Goal: Task Accomplishment & Management: Complete application form

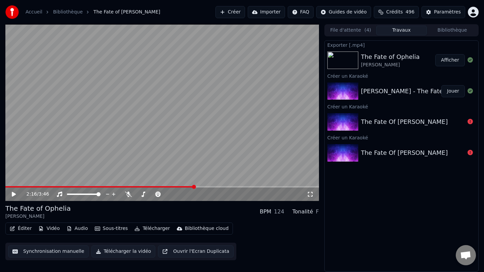
click at [235, 17] on button "Créer" at bounding box center [230, 12] width 30 height 12
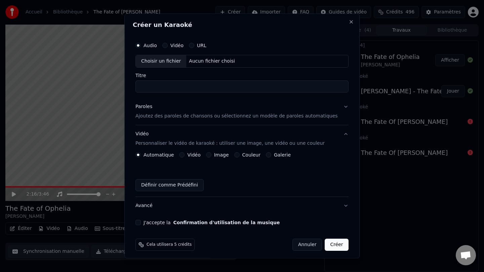
click at [171, 60] on div "Choisir un fichier" at bounding box center [161, 61] width 50 height 12
click at [176, 62] on div "Choisir un fichier" at bounding box center [161, 61] width 50 height 12
drag, startPoint x: 152, startPoint y: 87, endPoint x: 131, endPoint y: 86, distance: 21.2
click at [131, 86] on div "**********" at bounding box center [241, 135] width 235 height 244
type input "**********"
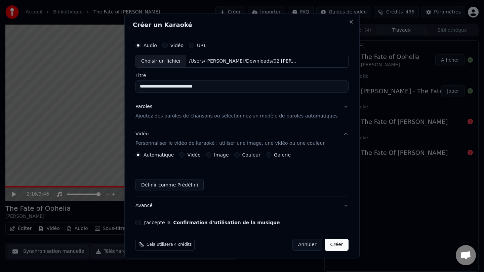
click at [151, 109] on div "Paroles" at bounding box center [143, 106] width 17 height 7
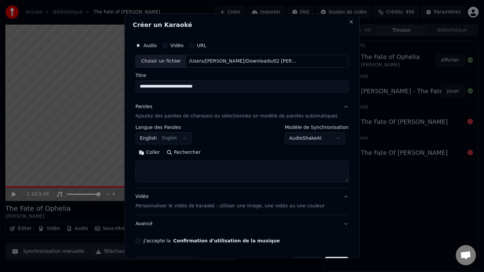
click at [191, 152] on button "Rechercher" at bounding box center [183, 152] width 41 height 11
click at [217, 154] on button "Développer" at bounding box center [227, 152] width 41 height 11
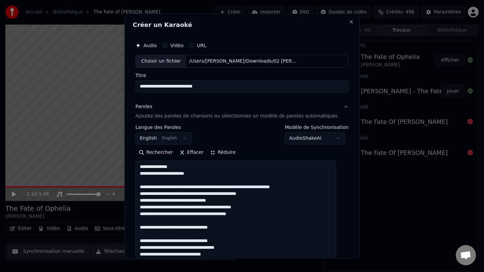
scroll to position [0, 0]
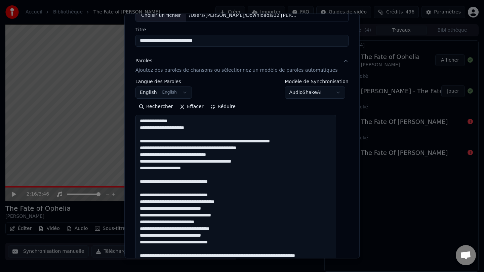
scroll to position [62, 0]
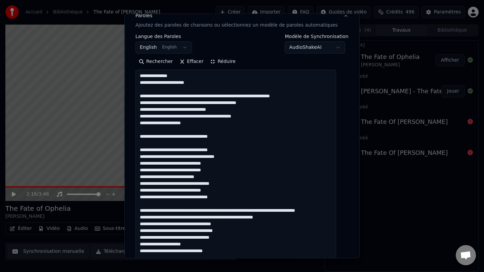
scroll to position [111, 0]
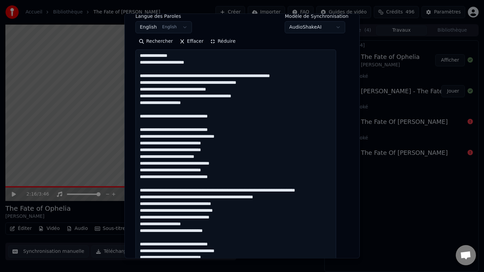
click at [295, 204] on textarea at bounding box center [235, 256] width 201 height 415
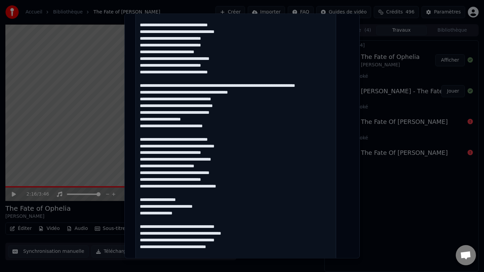
scroll to position [216, 0]
click at [254, 165] on textarea at bounding box center [235, 152] width 201 height 415
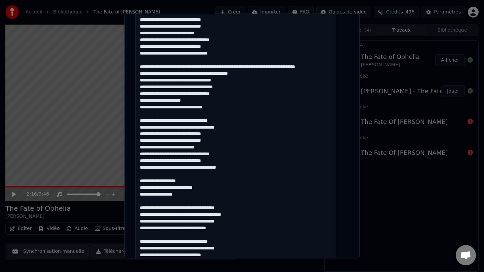
click at [229, 175] on textarea at bounding box center [235, 133] width 201 height 415
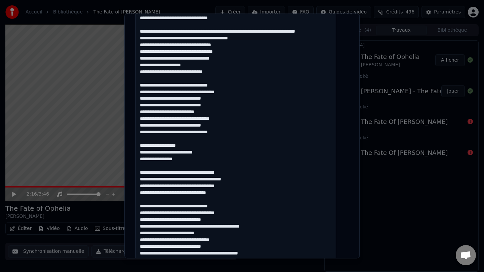
click at [216, 159] on textarea at bounding box center [235, 98] width 201 height 415
click at [198, 151] on textarea at bounding box center [235, 98] width 201 height 415
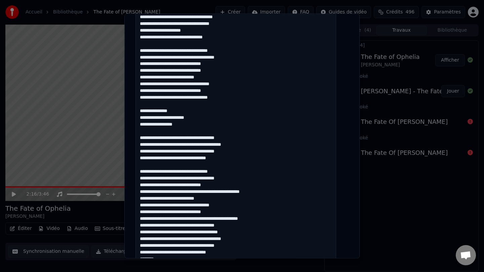
scroll to position [311, 0]
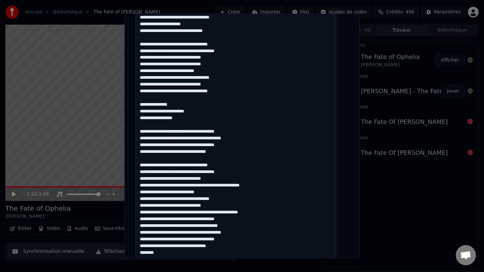
click at [274, 192] on textarea at bounding box center [235, 57] width 201 height 415
click at [276, 216] on textarea at bounding box center [235, 57] width 201 height 415
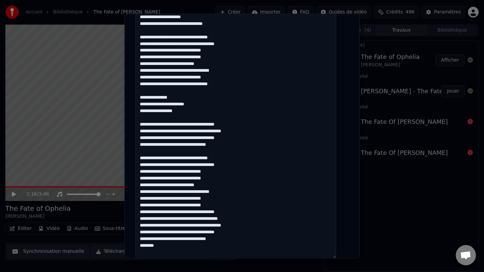
scroll to position [322, 0]
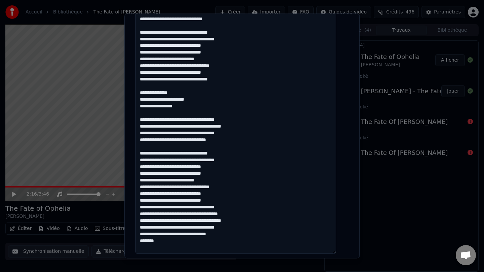
click at [252, 222] on textarea at bounding box center [235, 45] width 201 height 415
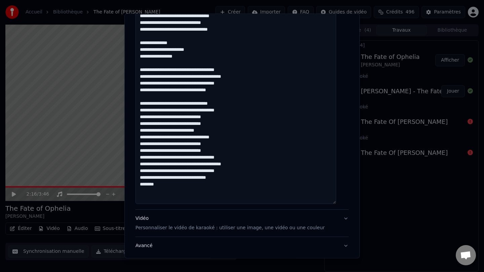
scroll to position [416, 0]
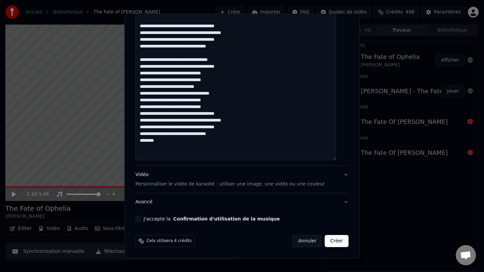
type textarea "**********"
click at [149, 173] on div "Vidéo Personnaliser le vidéo de karaoké : utiliser une image, une vidéo ou une …" at bounding box center [229, 179] width 189 height 16
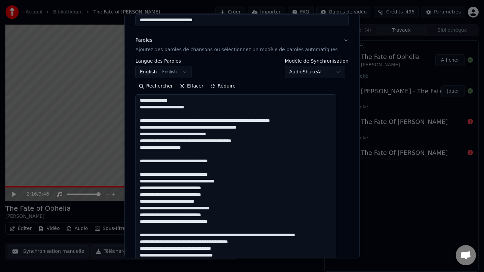
scroll to position [4, 0]
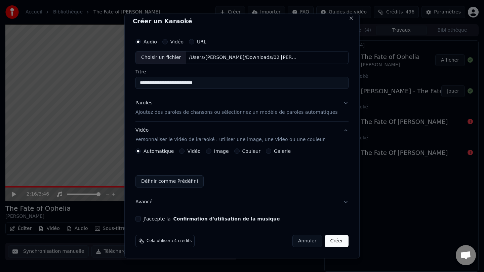
click at [240, 151] on button "Couleur" at bounding box center [236, 150] width 5 height 5
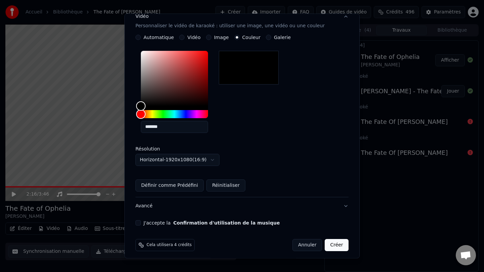
scroll to position [121, 0]
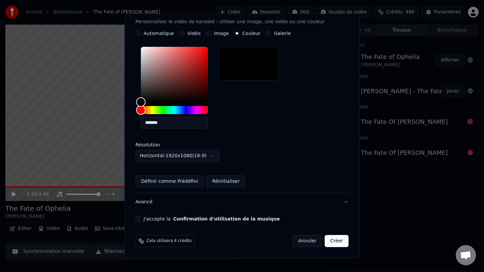
click at [141, 220] on button "J'accepte la Confirmation d'utilisation de la musique" at bounding box center [137, 218] width 5 height 5
click at [327, 239] on button "Créer" at bounding box center [337, 241] width 24 height 12
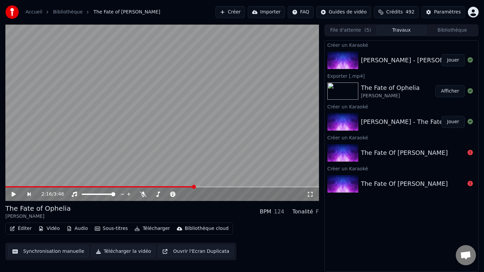
click at [455, 58] on button "Jouer" at bounding box center [453, 60] width 24 height 12
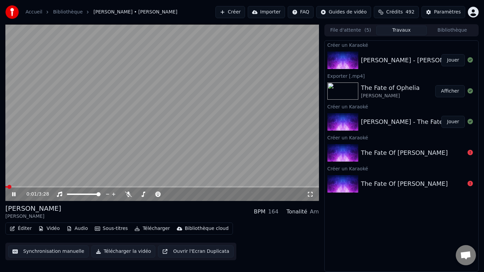
click at [14, 195] on icon at bounding box center [13, 194] width 3 height 4
click at [151, 229] on button "Télécharger" at bounding box center [152, 227] width 41 height 9
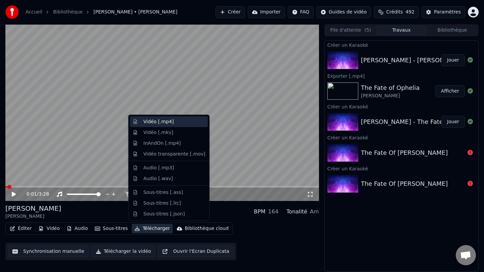
click at [173, 121] on div "Vidéo [.mp4]" at bounding box center [174, 121] width 62 height 7
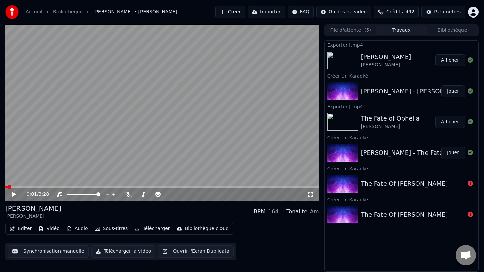
click at [454, 59] on button "Afficher" at bounding box center [450, 60] width 30 height 12
click at [240, 10] on button "Créer" at bounding box center [230, 12] width 30 height 12
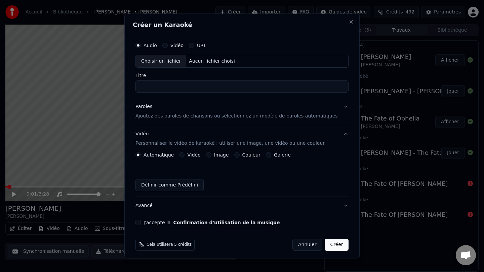
click at [166, 63] on div "Choisir un fichier" at bounding box center [161, 61] width 50 height 12
click at [169, 60] on div "Choisir un fichier" at bounding box center [161, 61] width 50 height 12
drag, startPoint x: 151, startPoint y: 88, endPoint x: 124, endPoint y: 87, distance: 27.2
click at [124, 87] on body "**********" at bounding box center [242, 136] width 484 height 272
type input "**********"
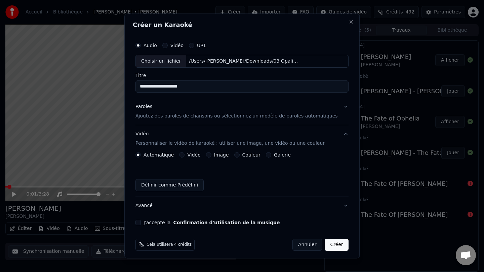
click at [149, 113] on p "Ajoutez des paroles de chansons ou sélectionnez un modèle de paroles automatiqu…" at bounding box center [236, 116] width 202 height 7
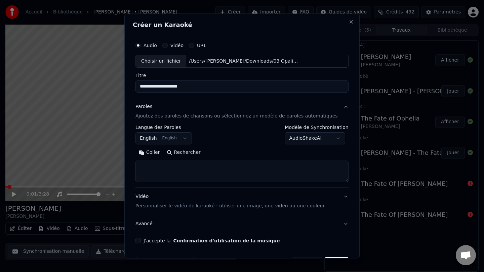
click at [193, 152] on button "Rechercher" at bounding box center [183, 152] width 41 height 11
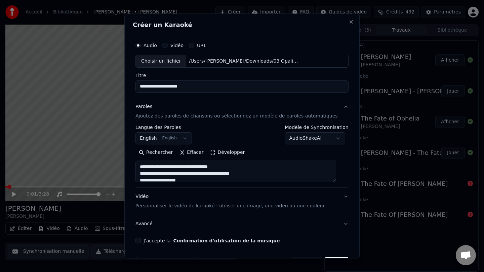
click at [214, 154] on button "Développer" at bounding box center [227, 152] width 41 height 11
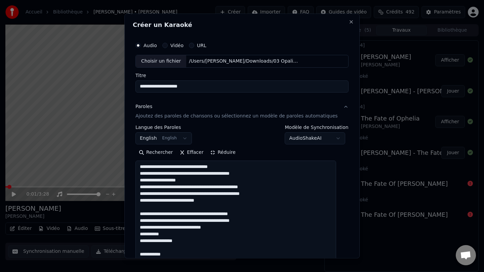
scroll to position [0, 0]
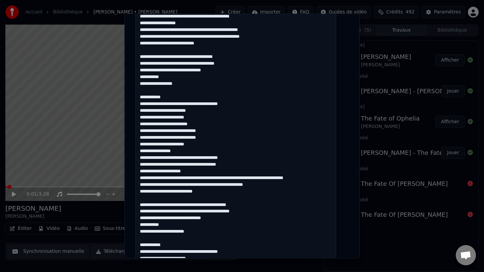
scroll to position [157, 0]
click at [329, 180] on textarea at bounding box center [235, 214] width 201 height 422
click at [234, 177] on textarea at bounding box center [235, 214] width 201 height 422
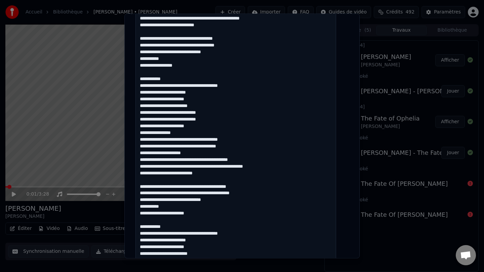
scroll to position [176, 0]
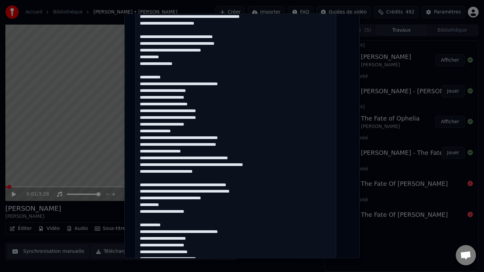
click at [215, 166] on textarea at bounding box center [235, 195] width 201 height 422
click at [257, 186] on textarea at bounding box center [235, 195] width 201 height 422
click at [275, 192] on textarea at bounding box center [235, 195] width 201 height 422
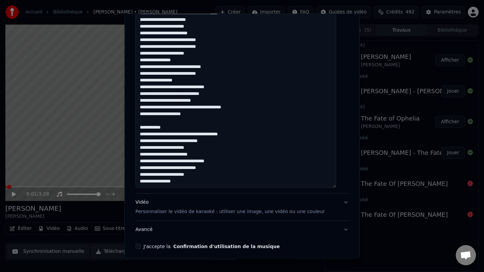
scroll to position [422, 0]
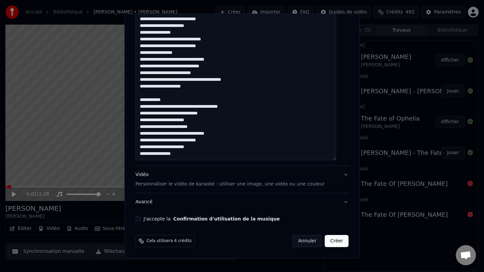
type textarea "**********"
click at [150, 174] on div "Vidéo Personnaliser le vidéo de karaoké : utiliser une image, une vidéo ou une …" at bounding box center [229, 179] width 189 height 16
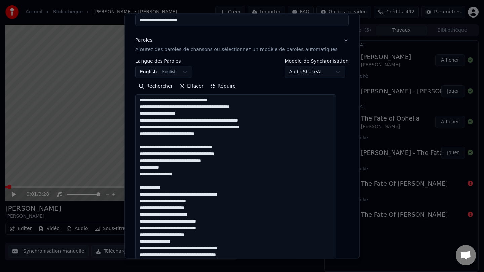
scroll to position [4, 0]
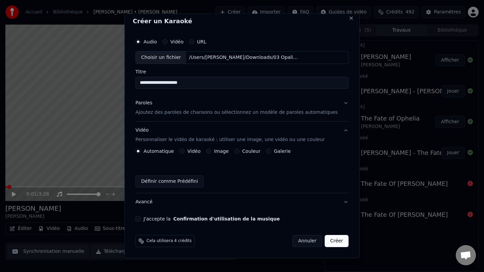
click at [248, 149] on label "Couleur" at bounding box center [251, 151] width 18 height 5
click at [240, 149] on button "Couleur" at bounding box center [236, 150] width 5 height 5
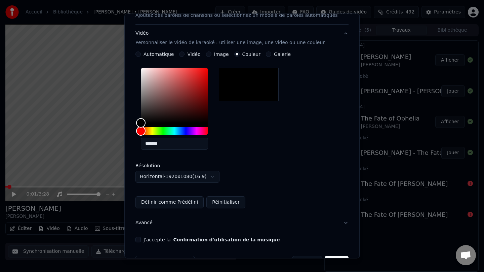
scroll to position [121, 0]
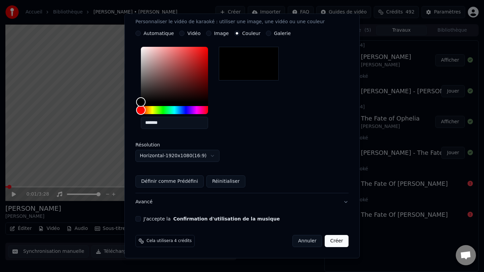
click at [141, 219] on button "J'accepte la Confirmation d'utilisation de la musique" at bounding box center [137, 218] width 5 height 5
click at [332, 241] on button "Créer" at bounding box center [337, 241] width 24 height 12
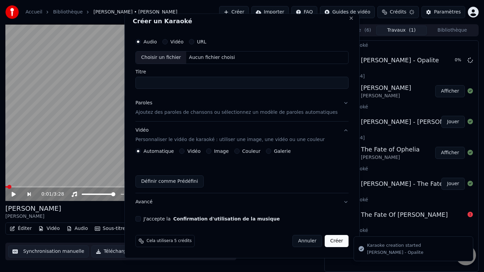
scroll to position [4, 0]
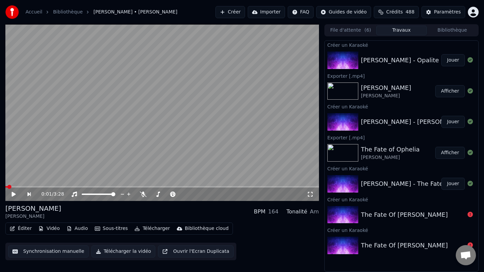
click at [236, 11] on button "Créer" at bounding box center [230, 12] width 30 height 12
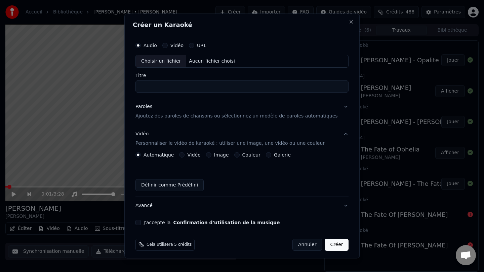
click at [172, 64] on div "Choisir un fichier" at bounding box center [161, 61] width 50 height 12
click at [152, 106] on div "Paroles" at bounding box center [143, 106] width 17 height 7
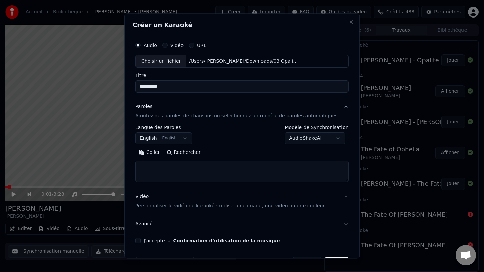
click at [192, 153] on button "Rechercher" at bounding box center [183, 152] width 41 height 11
drag, startPoint x: 152, startPoint y: 89, endPoint x: 137, endPoint y: 88, distance: 14.8
click at [137, 88] on div "**********" at bounding box center [241, 135] width 235 height 244
type input "**********"
click at [180, 151] on button "Rechercher" at bounding box center [183, 152] width 41 height 11
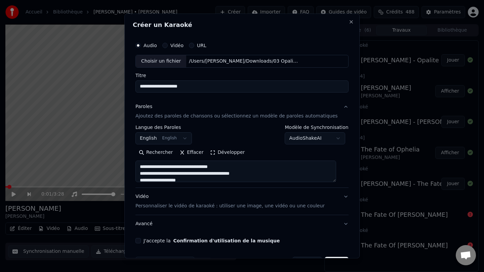
click at [219, 153] on button "Développer" at bounding box center [227, 152] width 41 height 11
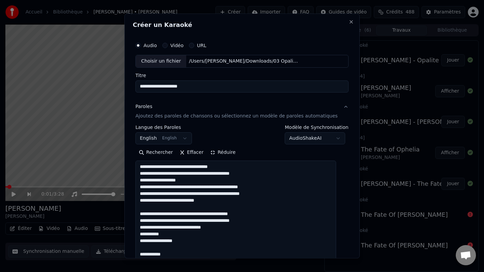
scroll to position [0, 0]
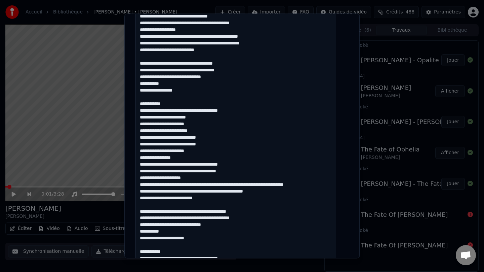
scroll to position [151, 0]
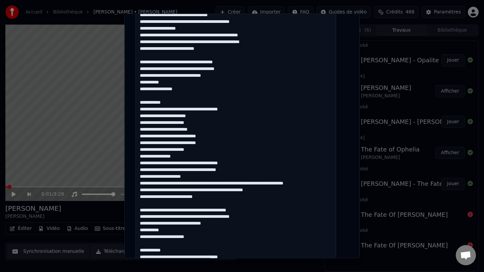
click at [323, 184] on textarea at bounding box center [235, 220] width 201 height 422
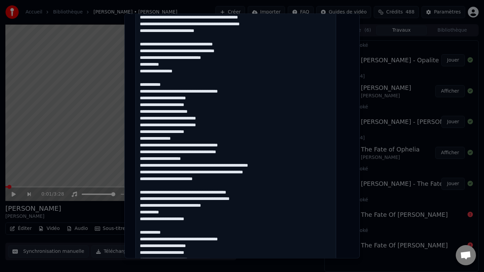
scroll to position [172, 0]
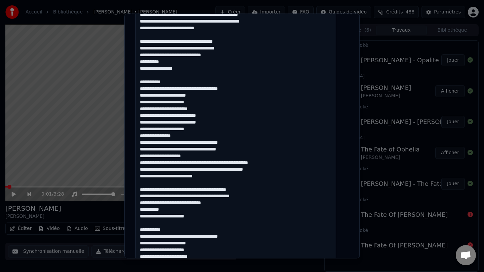
click at [254, 190] on textarea at bounding box center [235, 200] width 201 height 422
click at [268, 199] on textarea at bounding box center [235, 200] width 201 height 422
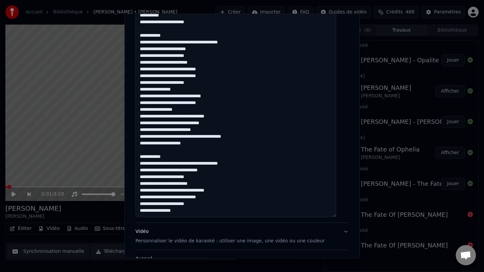
scroll to position [374, 0]
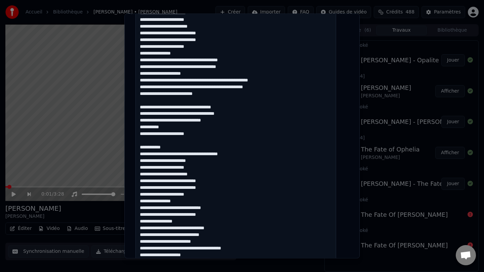
scroll to position [228, 0]
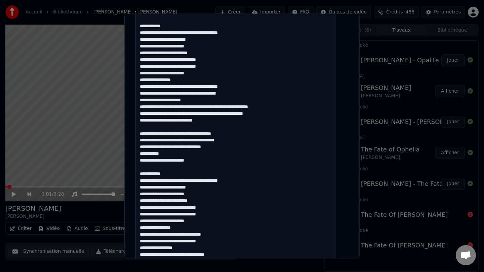
click at [235, 109] on textarea at bounding box center [235, 143] width 201 height 422
click at [215, 115] on textarea at bounding box center [235, 143] width 201 height 422
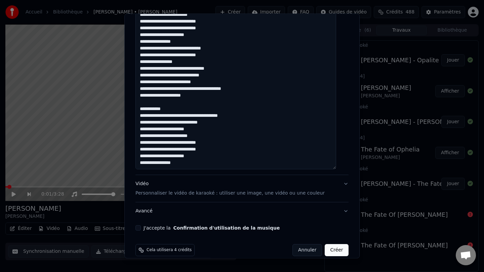
scroll to position [422, 0]
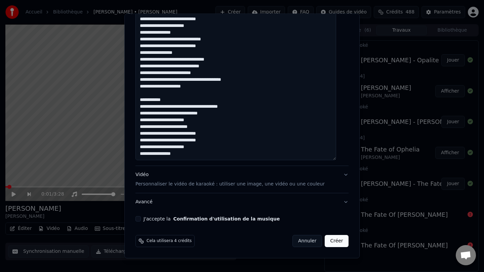
type textarea "**********"
click at [151, 175] on div "Vidéo Personnaliser le vidéo de karaoké : utiliser une image, une vidéo ou une …" at bounding box center [229, 179] width 189 height 16
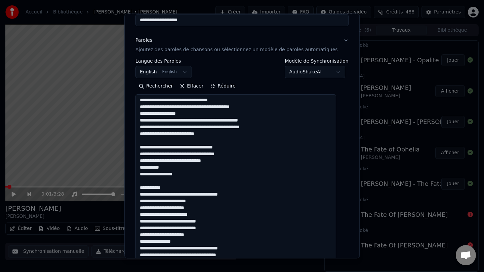
scroll to position [4, 0]
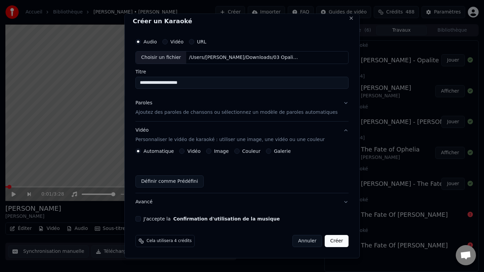
click at [240, 152] on button "Couleur" at bounding box center [236, 150] width 5 height 5
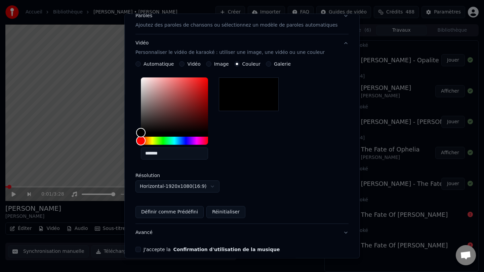
scroll to position [121, 0]
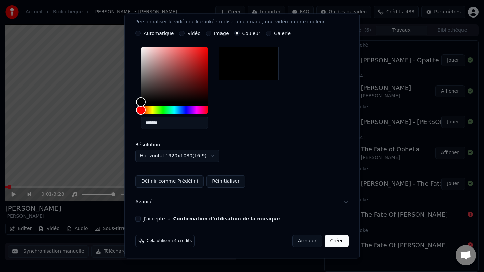
click at [141, 218] on button "J'accepte la Confirmation d'utilisation de la musique" at bounding box center [137, 218] width 5 height 5
click at [331, 240] on button "Créer" at bounding box center [337, 241] width 24 height 12
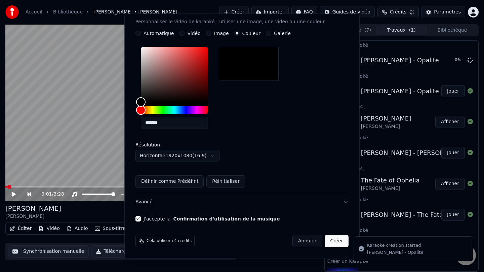
scroll to position [4, 0]
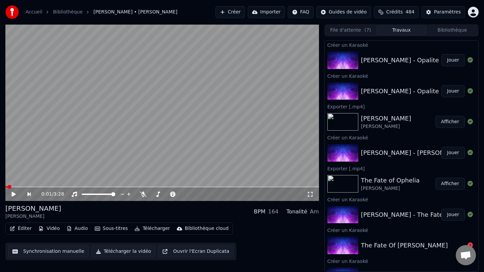
click at [454, 64] on button "Jouer" at bounding box center [453, 60] width 24 height 12
click at [50, 186] on span at bounding box center [162, 186] width 314 height 1
click at [13, 193] on icon at bounding box center [18, 193] width 15 height 5
click at [146, 227] on button "Télécharger" at bounding box center [152, 227] width 41 height 9
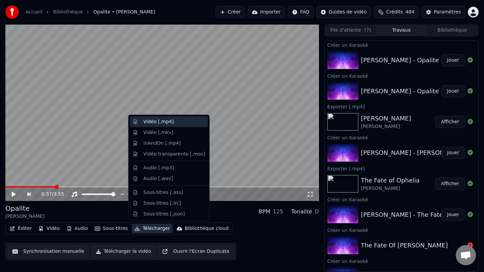
click at [162, 123] on div "Vidéo [.mp4]" at bounding box center [158, 121] width 30 height 7
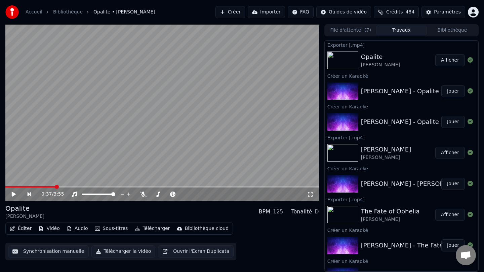
click at [453, 59] on button "Afficher" at bounding box center [450, 60] width 30 height 12
click at [232, 13] on button "Créer" at bounding box center [230, 12] width 30 height 12
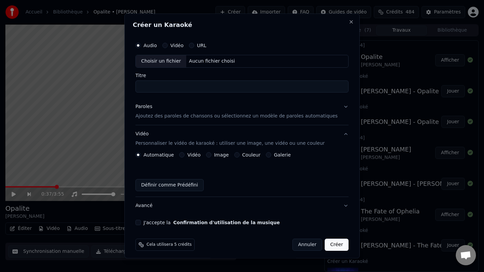
click at [162, 61] on div "Choisir un fichier" at bounding box center [161, 61] width 50 height 12
click at [176, 61] on div "Choisir un fichier" at bounding box center [161, 61] width 50 height 12
click at [162, 63] on div "Choisir un fichier" at bounding box center [161, 61] width 50 height 12
click at [165, 61] on div "Choisir un fichier" at bounding box center [161, 61] width 50 height 12
drag, startPoint x: 151, startPoint y: 87, endPoint x: 135, endPoint y: 86, distance: 15.8
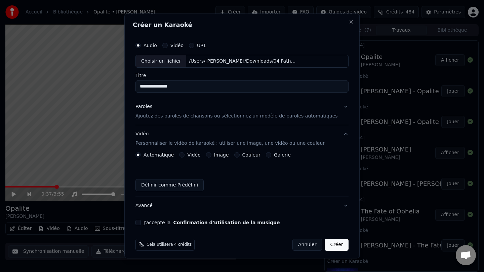
click at [135, 86] on div "**********" at bounding box center [241, 135] width 235 height 244
type input "**********"
click at [152, 109] on div "Paroles" at bounding box center [143, 106] width 17 height 7
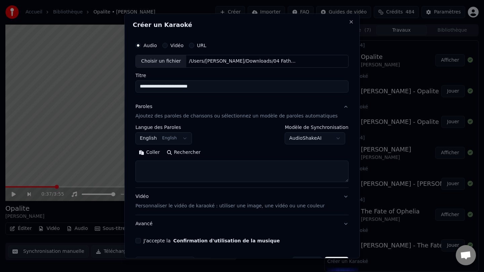
click at [192, 153] on button "Rechercher" at bounding box center [183, 152] width 41 height 11
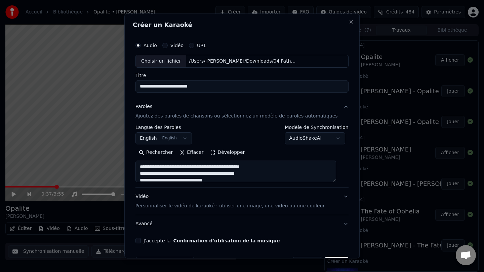
click at [217, 153] on button "Développer" at bounding box center [227, 152] width 41 height 11
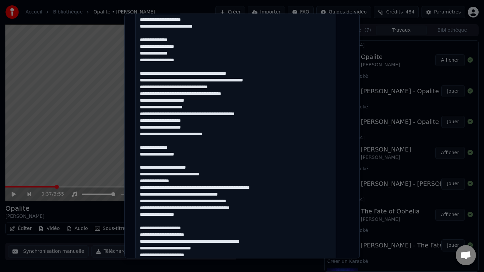
scroll to position [211, 0]
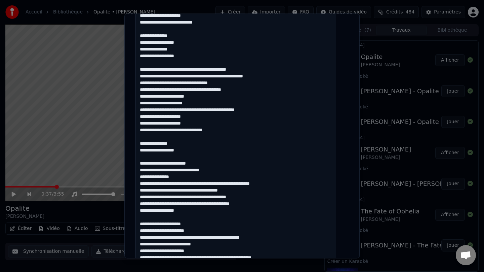
click at [204, 177] on textarea at bounding box center [235, 153] width 201 height 409
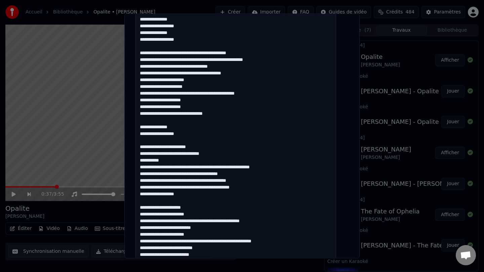
scroll to position [228, 0]
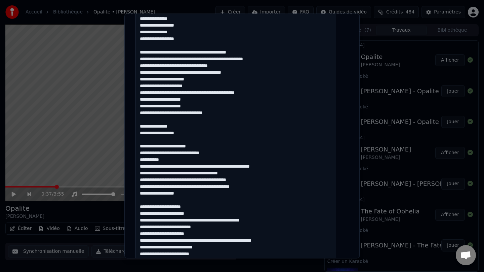
click at [289, 165] on textarea at bounding box center [235, 136] width 201 height 409
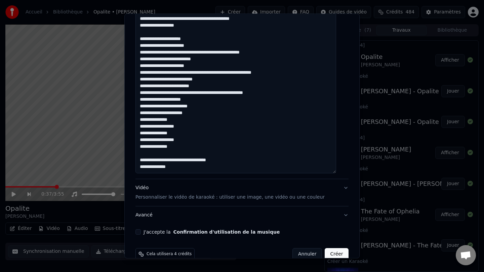
scroll to position [409, 0]
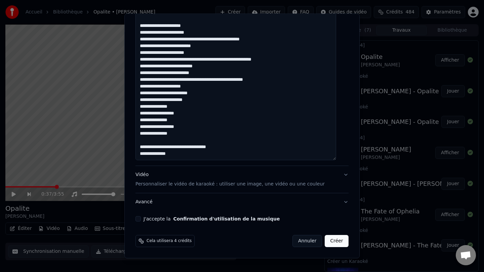
type textarea "**********"
click at [141, 217] on button "J'accepte la Confirmation d'utilisation de la musique" at bounding box center [137, 218] width 5 height 5
click at [150, 176] on div "Vidéo Personnaliser le vidéo de karaoké : utiliser une image, une vidéo ou une …" at bounding box center [229, 179] width 189 height 16
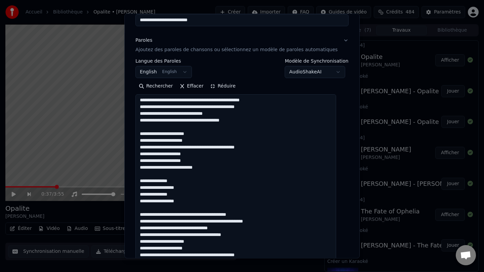
scroll to position [4, 0]
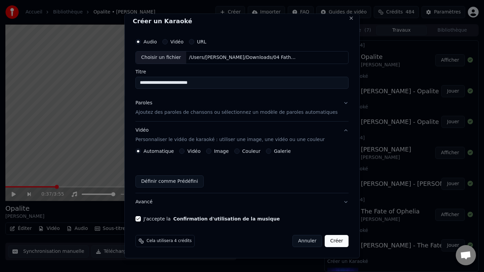
click at [240, 149] on button "Couleur" at bounding box center [236, 150] width 5 height 5
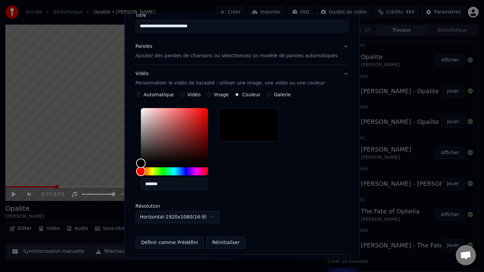
scroll to position [121, 0]
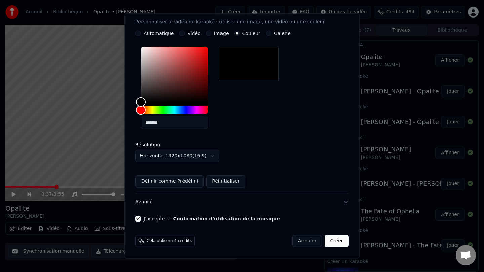
click at [331, 239] on button "Créer" at bounding box center [337, 241] width 24 height 12
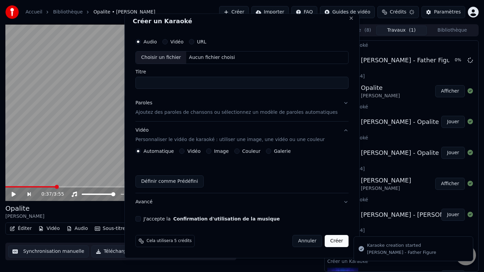
scroll to position [4, 0]
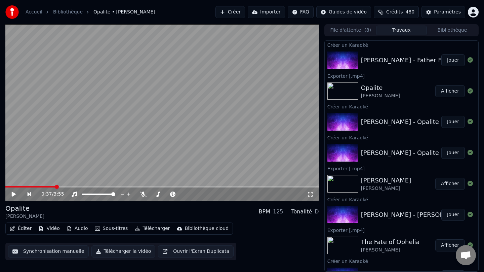
click at [409, 65] on div "[PERSON_NAME] - Father Figure Jouer" at bounding box center [402, 60] width 154 height 23
click at [409, 63] on div "[PERSON_NAME] - Father Figure" at bounding box center [409, 59] width 96 height 9
click at [455, 59] on button "Jouer" at bounding box center [453, 60] width 24 height 12
click at [15, 194] on icon at bounding box center [13, 194] width 3 height 4
click at [149, 230] on button "Télécharger" at bounding box center [152, 227] width 41 height 9
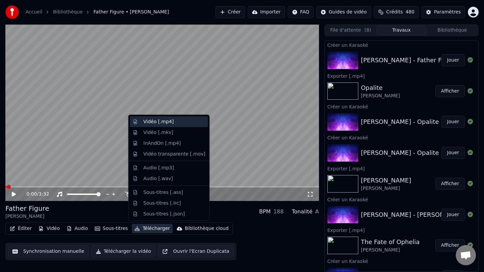
click at [175, 121] on div "Vidéo [.mp4]" at bounding box center [174, 121] width 62 height 7
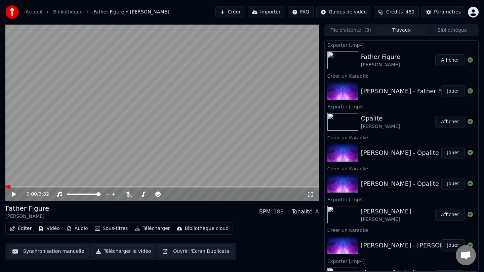
click at [451, 54] on button "Afficher" at bounding box center [450, 60] width 30 height 12
click at [236, 14] on button "Créer" at bounding box center [230, 12] width 30 height 12
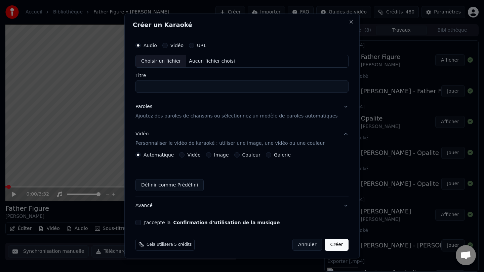
click at [164, 63] on div "Choisir un fichier" at bounding box center [161, 61] width 50 height 12
drag, startPoint x: 152, startPoint y: 86, endPoint x: 130, endPoint y: 86, distance: 21.8
click at [130, 86] on body "Accueil Bibliothèque Father Figure • [PERSON_NAME] Créer Importer FAQ Guides de…" at bounding box center [242, 136] width 484 height 272
type input "**********"
click at [152, 109] on div "Paroles" at bounding box center [143, 106] width 17 height 7
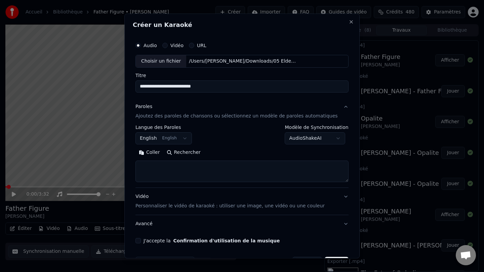
click at [192, 153] on button "Rechercher" at bounding box center [183, 152] width 41 height 11
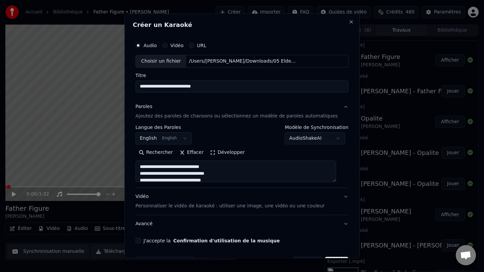
click at [219, 152] on button "Développer" at bounding box center [227, 152] width 41 height 11
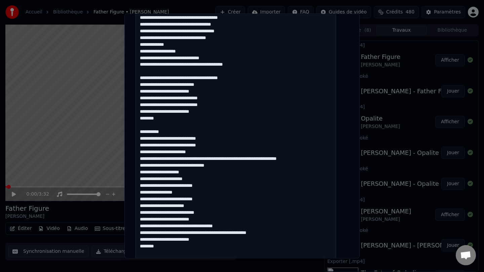
scroll to position [308, 0]
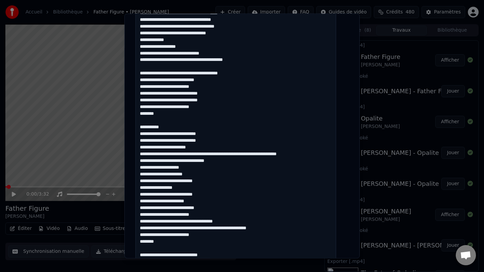
click at [241, 163] on textarea at bounding box center [235, 63] width 201 height 422
click at [312, 155] on textarea at bounding box center [235, 63] width 201 height 422
click at [223, 194] on textarea at bounding box center [235, 63] width 201 height 422
click at [208, 200] on textarea at bounding box center [235, 63] width 201 height 422
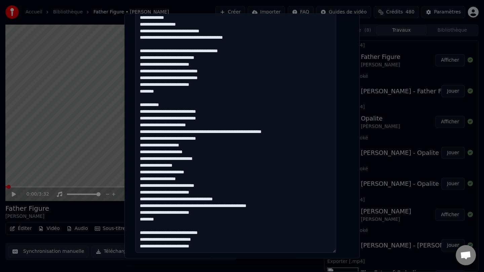
scroll to position [331, 0]
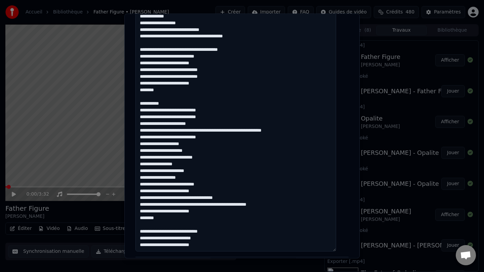
click at [246, 198] on textarea at bounding box center [235, 40] width 201 height 422
click at [293, 206] on textarea at bounding box center [235, 40] width 201 height 422
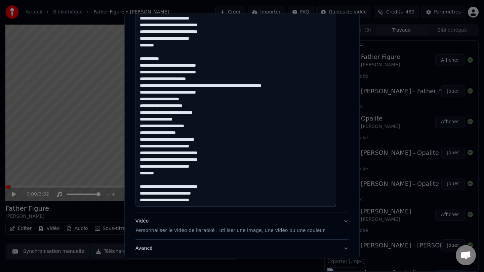
scroll to position [382, 0]
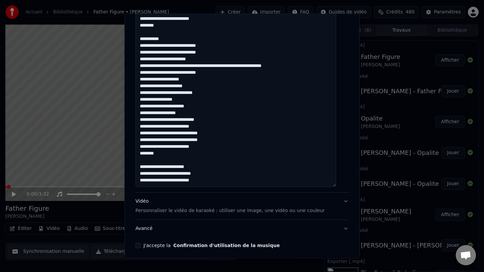
scroll to position [422, 0]
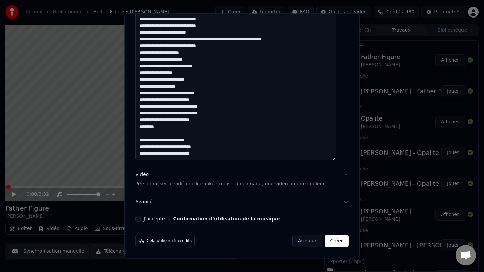
type textarea "**********"
click at [150, 173] on div "Vidéo Personnaliser le vidéo de karaoké : utiliser une image, une vidéo ou une …" at bounding box center [229, 179] width 189 height 16
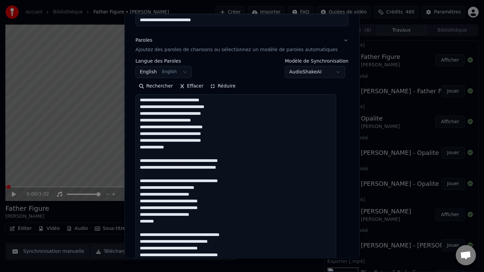
scroll to position [4, 0]
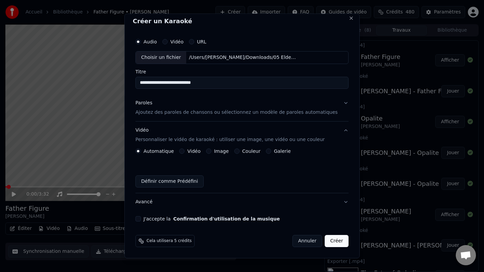
click at [254, 153] on label "Couleur" at bounding box center [251, 151] width 18 height 5
click at [240, 154] on button "Couleur" at bounding box center [236, 150] width 5 height 5
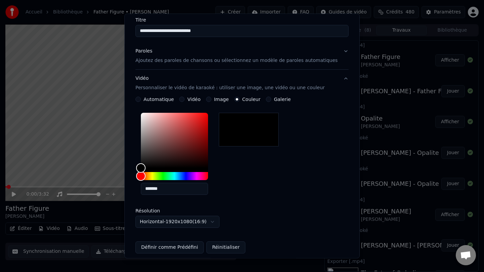
scroll to position [121, 0]
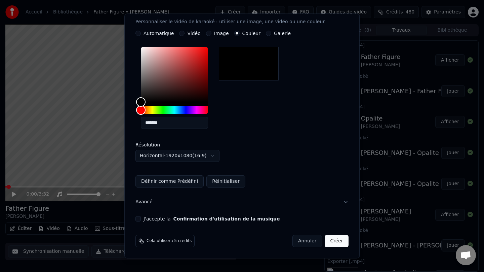
click at [141, 220] on button "J'accepte la Confirmation d'utilisation de la musique" at bounding box center [137, 218] width 5 height 5
click at [335, 239] on button "Créer" at bounding box center [337, 241] width 24 height 12
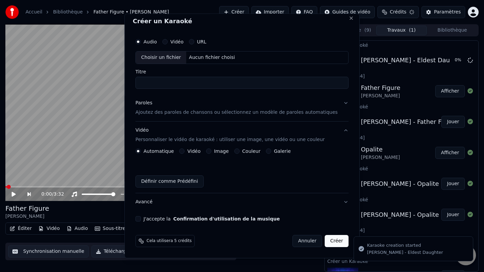
scroll to position [4, 0]
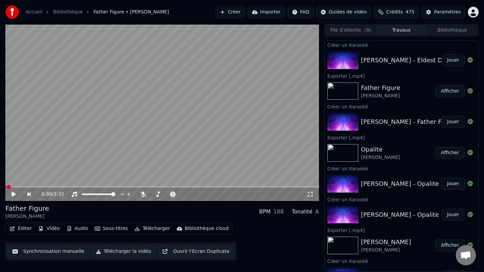
click at [456, 61] on button "Jouer" at bounding box center [453, 60] width 24 height 12
click at [112, 252] on button "Télécharger la vidéo" at bounding box center [123, 251] width 64 height 12
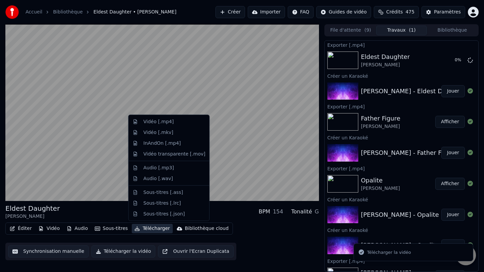
click at [143, 224] on button "Télécharger" at bounding box center [152, 227] width 41 height 9
click at [172, 120] on div "Vidéo [.mp4]" at bounding box center [174, 121] width 62 height 7
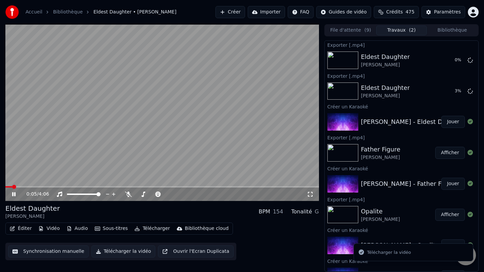
click at [15, 192] on icon at bounding box center [13, 194] width 3 height 4
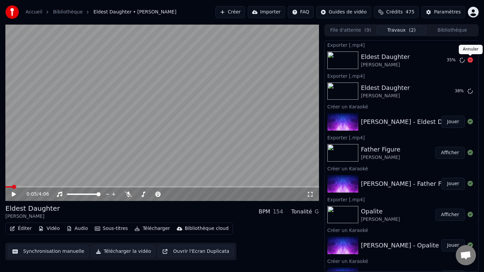
click at [471, 59] on icon at bounding box center [469, 59] width 5 height 5
click at [448, 92] on button "Afficher" at bounding box center [450, 91] width 30 height 12
click at [238, 15] on button "Créer" at bounding box center [230, 12] width 30 height 12
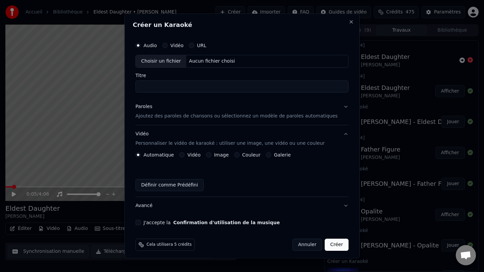
click at [169, 58] on div "Choisir un fichier" at bounding box center [161, 61] width 50 height 12
drag, startPoint x: 152, startPoint y: 88, endPoint x: 134, endPoint y: 85, distance: 18.6
click at [134, 85] on div "**********" at bounding box center [241, 135] width 235 height 244
type input "**********"
click at [148, 108] on div "Paroles" at bounding box center [143, 106] width 17 height 7
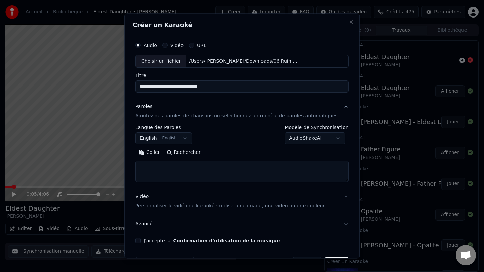
click at [189, 152] on button "Rechercher" at bounding box center [183, 152] width 41 height 11
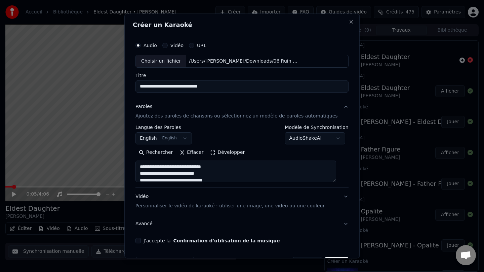
click at [219, 153] on button "Développer" at bounding box center [227, 152] width 41 height 11
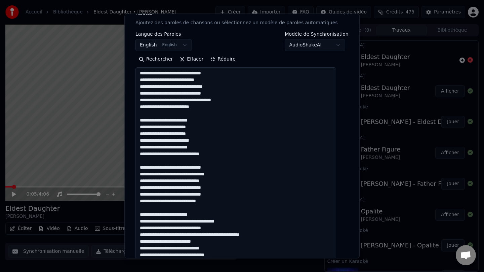
scroll to position [100, 0]
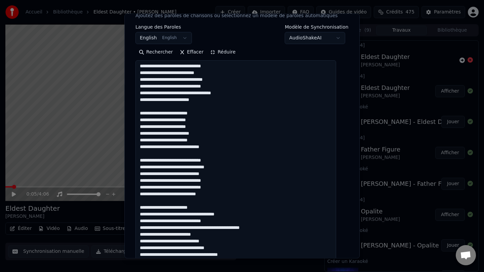
click at [239, 172] on textarea at bounding box center [235, 251] width 201 height 382
click at [253, 216] on textarea at bounding box center [235, 251] width 201 height 382
click at [250, 220] on textarea at bounding box center [235, 251] width 201 height 382
click at [266, 228] on textarea at bounding box center [235, 251] width 201 height 382
click at [212, 227] on textarea at bounding box center [235, 251] width 201 height 382
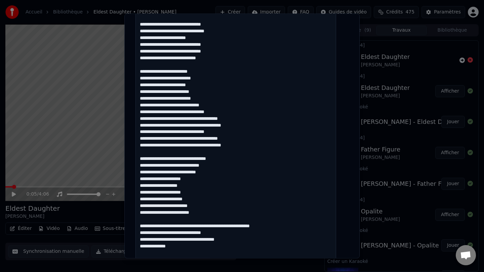
scroll to position [256, 0]
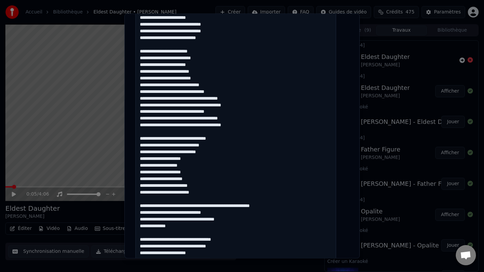
click at [287, 206] on textarea at bounding box center [235, 95] width 201 height 382
click at [264, 213] on textarea at bounding box center [235, 95] width 201 height 382
click at [231, 220] on textarea at bounding box center [235, 95] width 201 height 382
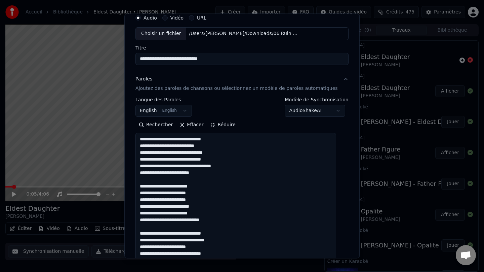
scroll to position [0, 0]
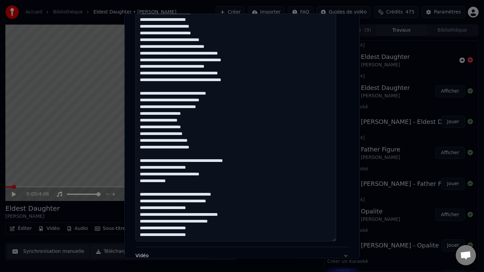
scroll to position [382, 0]
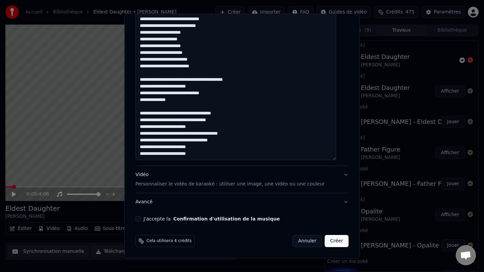
type textarea "**********"
click at [152, 175] on div "Vidéo Personnaliser le vidéo de karaoké : utiliser une image, une vidéo ou une …" at bounding box center [229, 179] width 189 height 16
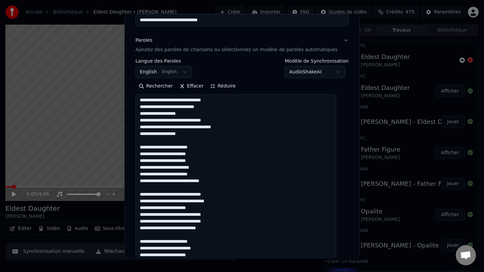
scroll to position [4, 0]
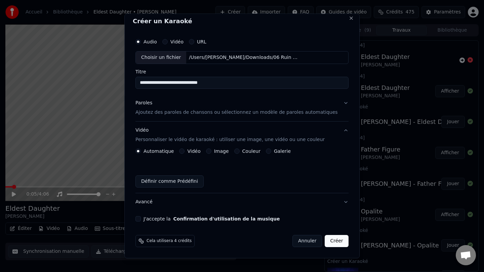
click at [252, 150] on label "Couleur" at bounding box center [251, 151] width 18 height 5
click at [240, 150] on button "Couleur" at bounding box center [236, 150] width 5 height 5
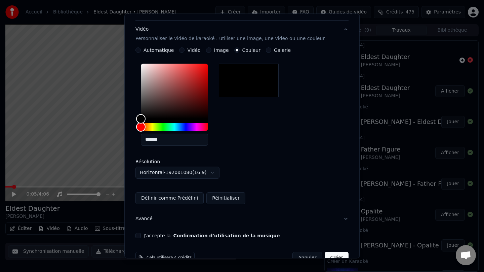
scroll to position [111, 0]
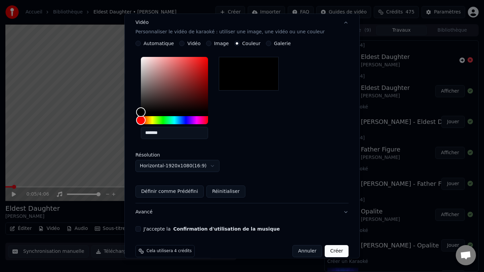
click at [142, 232] on div "**********" at bounding box center [242, 79] width 218 height 309
click at [141, 228] on button "J'accepte la Confirmation d'utilisation de la musique" at bounding box center [137, 228] width 5 height 5
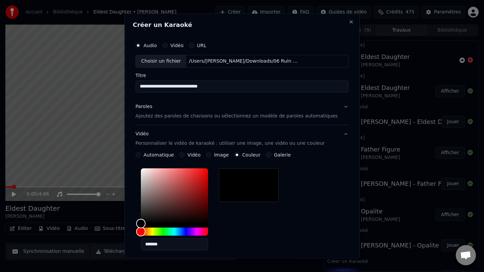
scroll to position [121, 0]
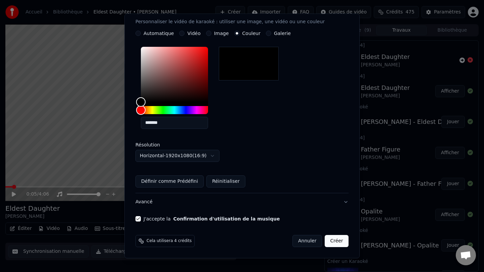
click at [332, 240] on button "Créer" at bounding box center [337, 241] width 24 height 12
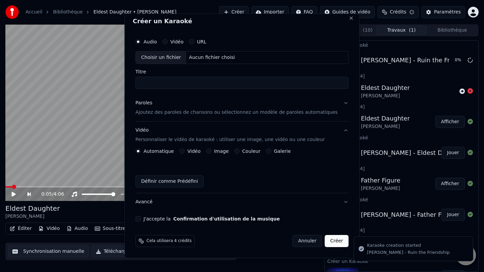
scroll to position [4, 0]
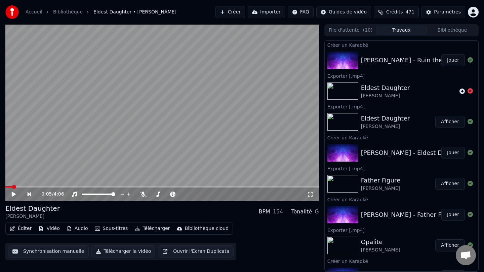
click at [452, 62] on button "Jouer" at bounding box center [453, 60] width 24 height 12
click at [12, 196] on icon at bounding box center [19, 193] width 16 height 5
click at [152, 228] on button "Télécharger" at bounding box center [152, 227] width 41 height 9
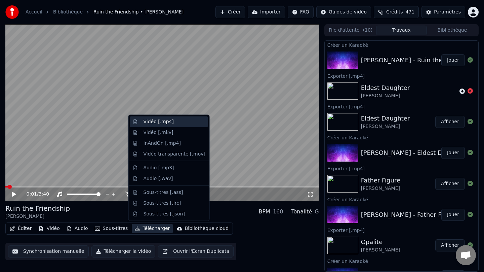
click at [178, 124] on div "Vidéo [.mp4]" at bounding box center [174, 121] width 62 height 7
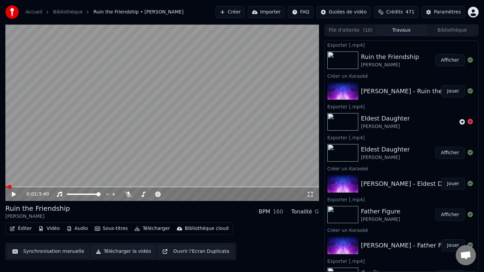
click at [448, 59] on button "Afficher" at bounding box center [450, 60] width 30 height 12
click at [240, 10] on button "Créer" at bounding box center [230, 12] width 30 height 12
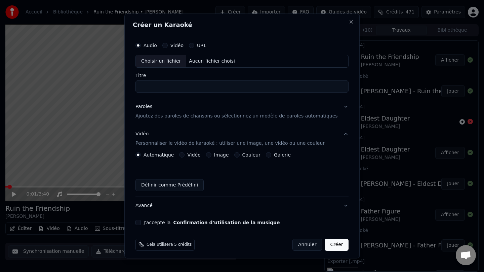
click at [174, 61] on div "Choisir un fichier" at bounding box center [161, 61] width 50 height 12
drag, startPoint x: 152, startPoint y: 86, endPoint x: 138, endPoint y: 86, distance: 14.1
click at [138, 86] on div "**********" at bounding box center [241, 135] width 235 height 244
type input "**********"
click at [149, 109] on div "Paroles" at bounding box center [143, 106] width 17 height 7
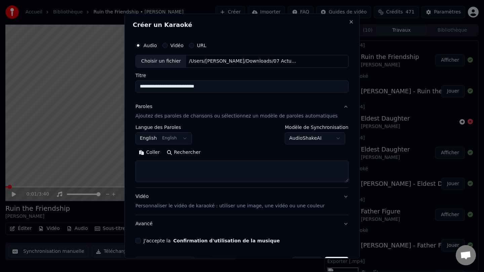
click at [190, 154] on button "Rechercher" at bounding box center [183, 152] width 41 height 11
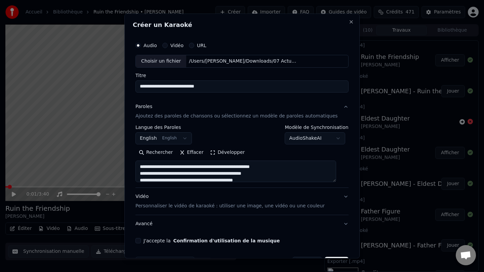
click at [216, 152] on button "Développer" at bounding box center [227, 152] width 41 height 11
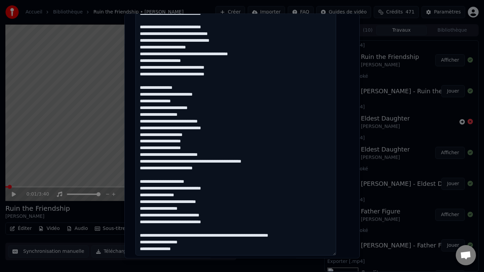
scroll to position [251, 0]
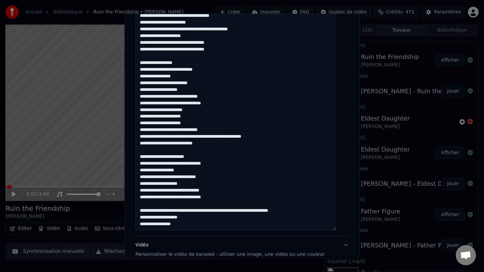
click at [221, 146] on textarea at bounding box center [235, 69] width 201 height 321
click at [230, 163] on textarea at bounding box center [235, 69] width 201 height 321
click at [217, 179] on textarea at bounding box center [235, 69] width 201 height 321
drag, startPoint x: 313, startPoint y: 212, endPoint x: 202, endPoint y: 209, distance: 110.3
click at [202, 209] on textarea at bounding box center [235, 69] width 201 height 321
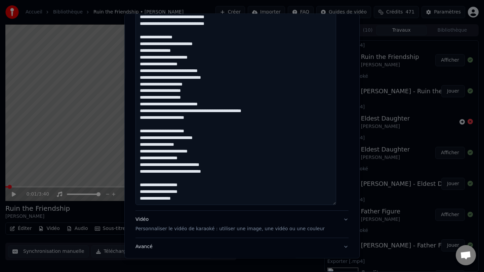
scroll to position [278, 0]
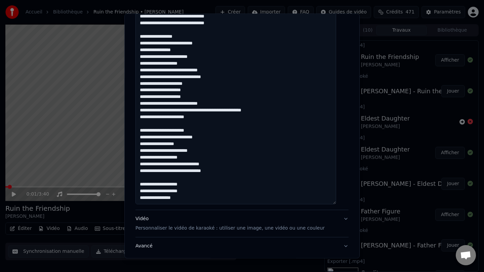
drag, startPoint x: 164, startPoint y: 199, endPoint x: 145, endPoint y: 198, distance: 19.2
click at [145, 198] on textarea at bounding box center [235, 43] width 201 height 321
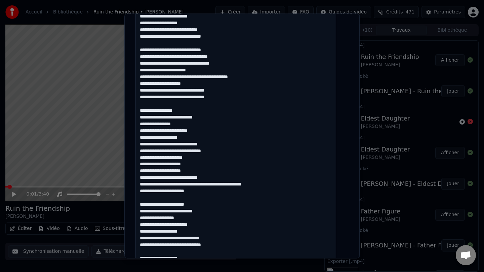
scroll to position [322, 0]
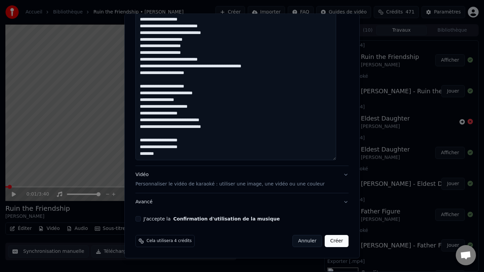
type textarea "**********"
click at [150, 175] on div "Vidéo Personnaliser le vidéo de karaoké : utiliser une image, une vidéo ou une …" at bounding box center [229, 179] width 189 height 16
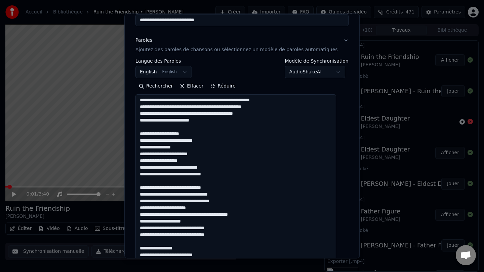
scroll to position [4, 0]
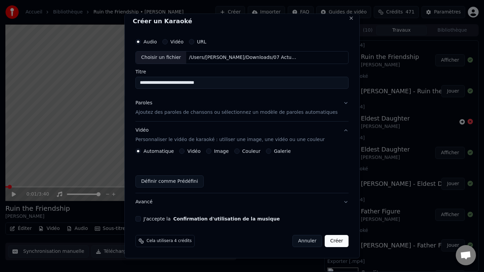
click at [251, 151] on label "Couleur" at bounding box center [251, 151] width 18 height 5
click at [240, 151] on button "Couleur" at bounding box center [236, 150] width 5 height 5
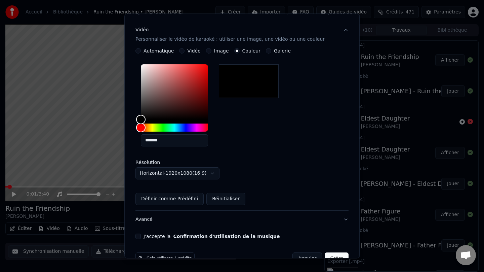
scroll to position [121, 0]
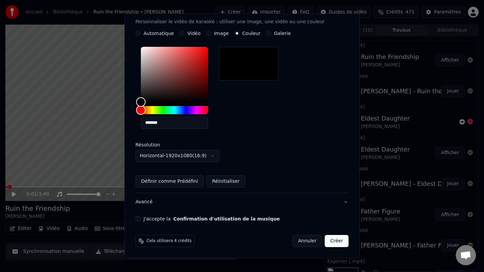
click at [141, 219] on button "J'accepte la Confirmation d'utilisation de la musique" at bounding box center [137, 218] width 5 height 5
click at [334, 239] on button "Créer" at bounding box center [337, 241] width 24 height 12
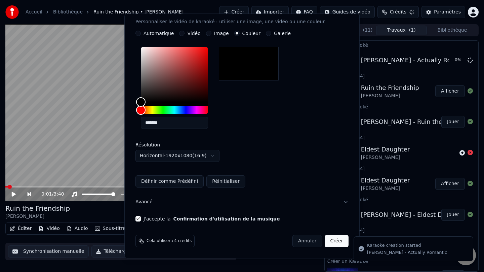
scroll to position [4, 0]
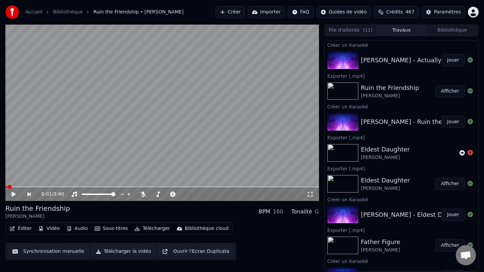
click at [455, 60] on button "Jouer" at bounding box center [453, 60] width 24 height 12
click at [13, 195] on icon at bounding box center [13, 194] width 3 height 4
click at [145, 229] on button "Télécharger" at bounding box center [152, 227] width 41 height 9
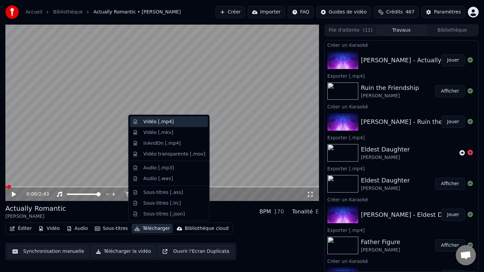
click at [184, 122] on div "Vidéo [.mp4]" at bounding box center [174, 121] width 62 height 7
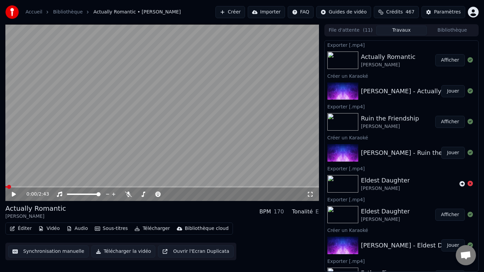
click at [442, 63] on button "Afficher" at bounding box center [450, 60] width 30 height 12
click at [237, 10] on button "Créer" at bounding box center [230, 12] width 30 height 12
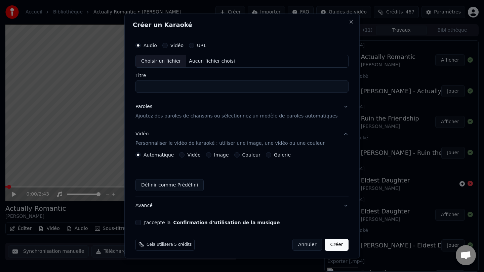
click at [162, 64] on div "Choisir un fichier" at bounding box center [161, 61] width 50 height 12
drag, startPoint x: 151, startPoint y: 85, endPoint x: 135, endPoint y: 86, distance: 16.1
click at [135, 86] on div "**********" at bounding box center [241, 135] width 235 height 244
type input "**********"
drag, startPoint x: 332, startPoint y: 243, endPoint x: 326, endPoint y: 142, distance: 100.3
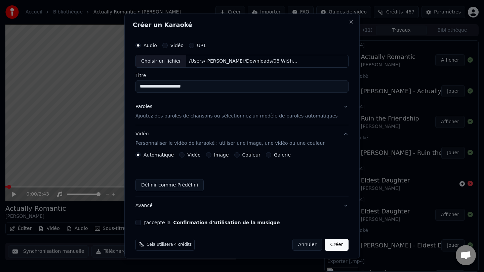
click at [326, 142] on form "**********" at bounding box center [242, 144] width 218 height 217
click at [201, 105] on div "Paroles Ajoutez des paroles de chansons ou sélectionnez un modèle de paroles au…" at bounding box center [236, 111] width 202 height 16
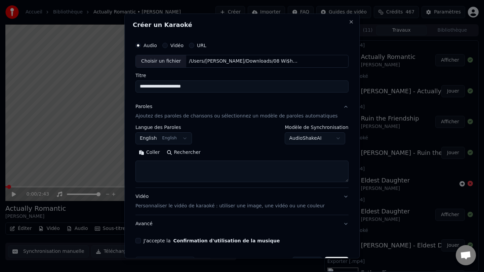
click at [184, 151] on button "Rechercher" at bounding box center [183, 152] width 41 height 11
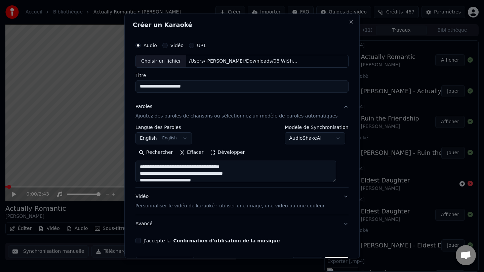
click at [218, 153] on button "Développer" at bounding box center [227, 152] width 41 height 11
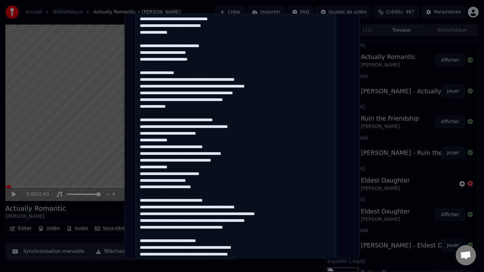
scroll to position [195, 0]
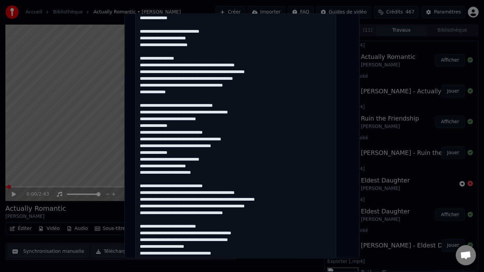
click at [235, 185] on textarea at bounding box center [235, 156] width 201 height 382
click at [280, 200] on textarea at bounding box center [235, 156] width 201 height 382
click at [292, 209] on textarea at bounding box center [235, 156] width 201 height 382
click at [257, 215] on textarea at bounding box center [235, 156] width 201 height 382
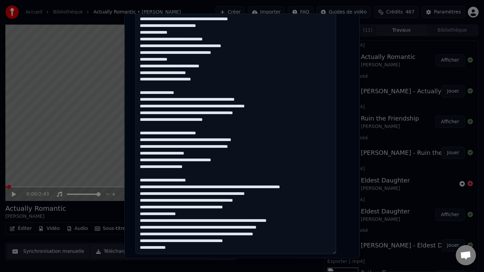
scroll to position [291, 0]
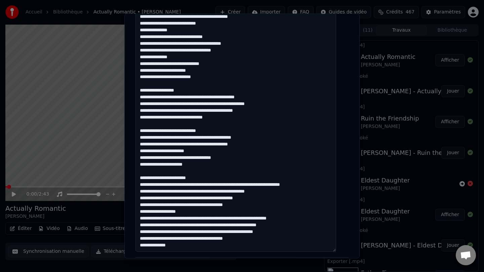
click at [322, 186] on textarea at bounding box center [235, 61] width 201 height 382
click at [230, 177] on textarea at bounding box center [235, 61] width 201 height 382
click at [209, 211] on textarea at bounding box center [235, 61] width 201 height 382
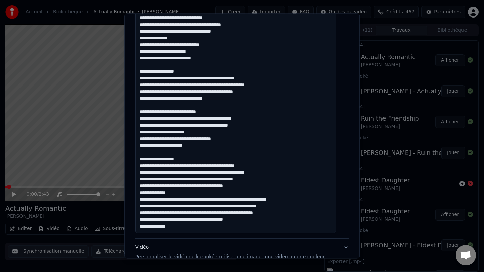
click at [317, 200] on textarea at bounding box center [235, 42] width 201 height 382
click at [281, 207] on textarea at bounding box center [235, 42] width 201 height 382
click at [260, 219] on textarea at bounding box center [235, 42] width 201 height 382
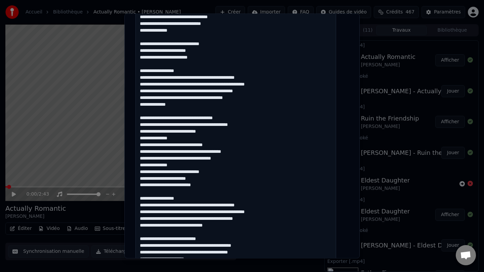
scroll to position [382, 0]
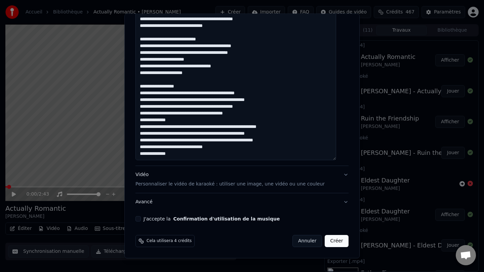
type textarea "**********"
click at [151, 178] on div "Vidéo Personnaliser le vidéo de karaoké : utiliser une image, une vidéo ou une …" at bounding box center [229, 179] width 189 height 16
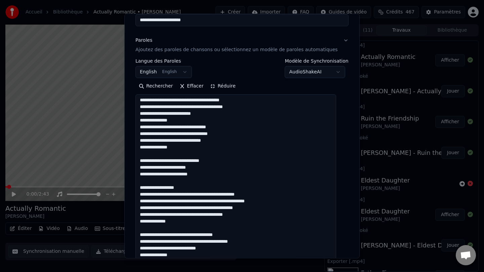
scroll to position [4, 0]
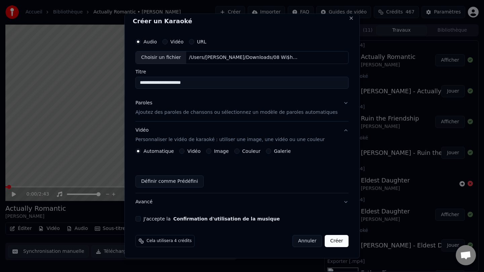
click at [253, 150] on label "Couleur" at bounding box center [251, 151] width 18 height 5
click at [240, 150] on button "Couleur" at bounding box center [236, 150] width 5 height 5
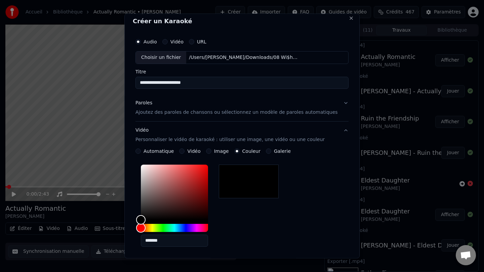
scroll to position [121, 0]
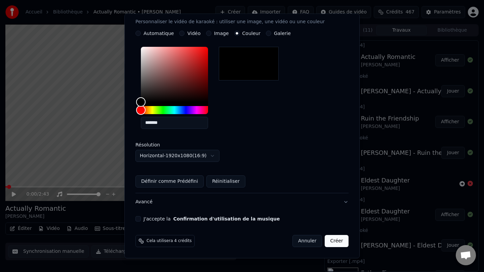
click at [141, 218] on button "J'accepte la Confirmation d'utilisation de la musique" at bounding box center [137, 218] width 5 height 5
click at [331, 241] on button "Créer" at bounding box center [337, 241] width 24 height 12
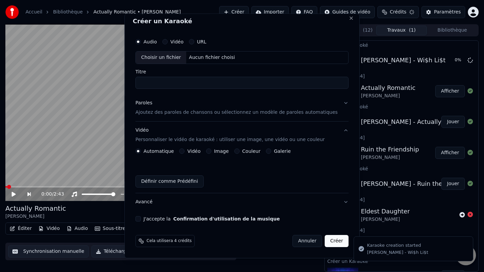
scroll to position [4, 0]
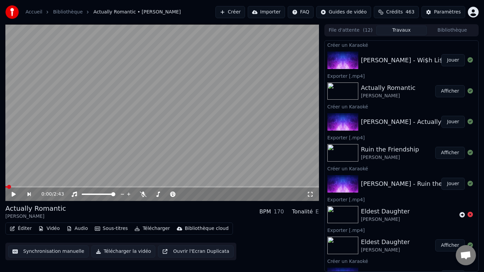
click at [454, 60] on button "Jouer" at bounding box center [453, 60] width 24 height 12
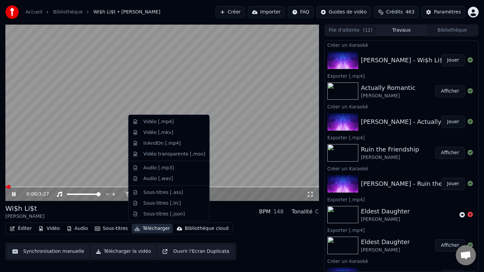
click at [155, 232] on button "Télécharger" at bounding box center [152, 227] width 41 height 9
click at [176, 122] on div "Vidéo [.mp4]" at bounding box center [174, 121] width 62 height 7
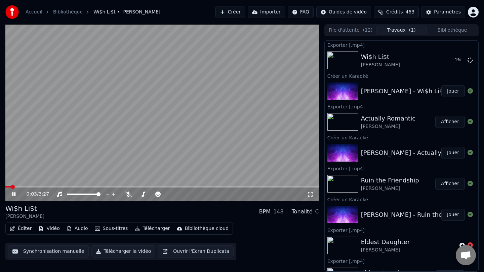
click at [15, 193] on icon at bounding box center [13, 194] width 3 height 4
click at [446, 60] on button "Afficher" at bounding box center [450, 60] width 30 height 12
click at [238, 13] on button "Créer" at bounding box center [230, 12] width 30 height 12
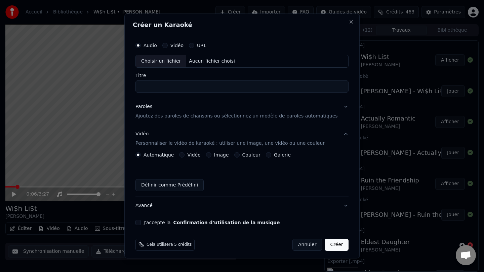
click at [167, 61] on div "Choisir un fichier" at bounding box center [161, 61] width 50 height 12
drag, startPoint x: 152, startPoint y: 88, endPoint x: 135, endPoint y: 86, distance: 17.6
click at [135, 86] on div "Créer un Karaoké Audio Vidéo URL Choisir un fichier /Users/alexbrachet/Download…" at bounding box center [241, 135] width 235 height 244
type input "**********"
click at [149, 104] on div "Paroles" at bounding box center [143, 106] width 17 height 7
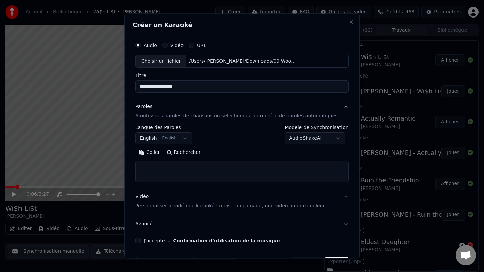
click at [189, 152] on button "Rechercher" at bounding box center [183, 152] width 41 height 11
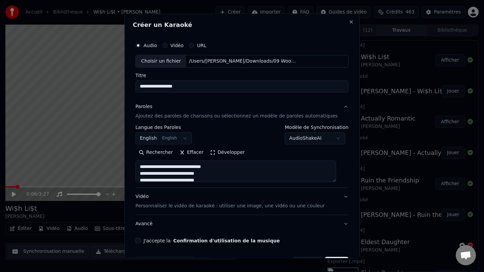
click at [217, 152] on button "Développer" at bounding box center [227, 152] width 41 height 11
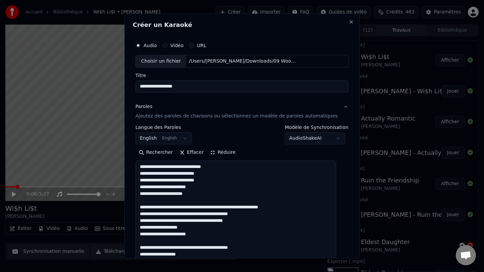
scroll to position [0, 0]
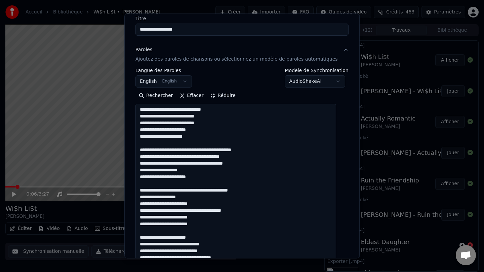
scroll to position [57, 0]
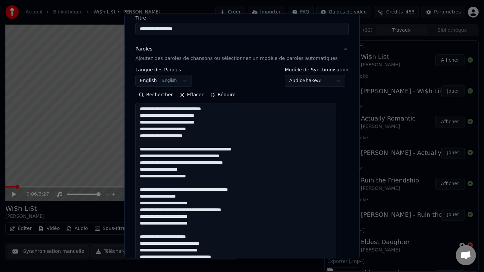
drag, startPoint x: 158, startPoint y: 191, endPoint x: 142, endPoint y: 189, distance: 15.6
click at [142, 189] on textarea at bounding box center [235, 263] width 201 height 321
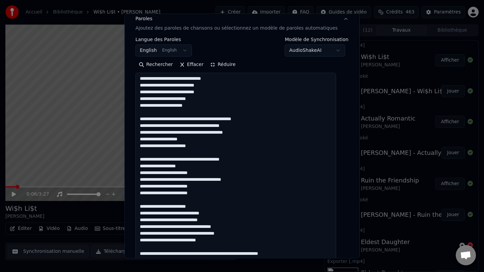
scroll to position [89, 0]
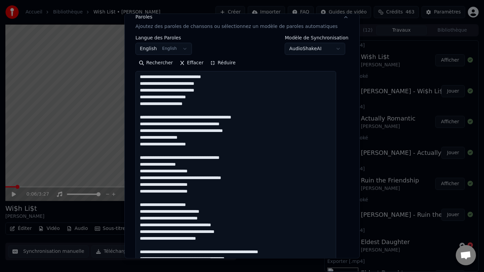
click at [157, 178] on textarea at bounding box center [235, 231] width 201 height 321
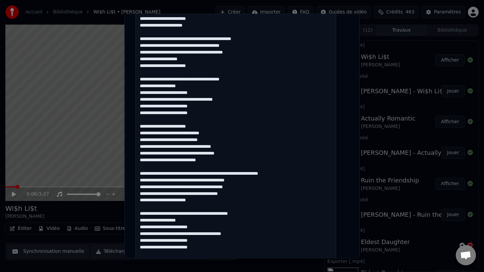
scroll to position [171, 0]
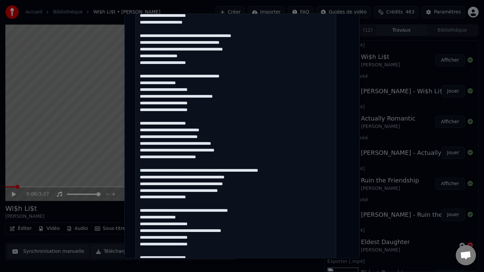
click at [298, 171] on textarea at bounding box center [235, 150] width 201 height 321
click at [288, 179] on textarea at bounding box center [235, 150] width 201 height 321
click at [261, 192] on textarea at bounding box center [235, 150] width 201 height 321
click at [206, 191] on textarea at bounding box center [235, 150] width 201 height 321
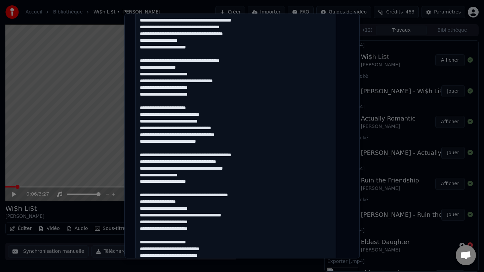
scroll to position [0, 0]
drag, startPoint x: 157, startPoint y: 216, endPoint x: 136, endPoint y: 215, distance: 21.2
click at [136, 215] on div "**********" at bounding box center [241, 135] width 235 height 244
drag, startPoint x: 156, startPoint y: 194, endPoint x: 140, endPoint y: 194, distance: 16.1
click at [140, 194] on div "**********" at bounding box center [242, 103] width 218 height 509
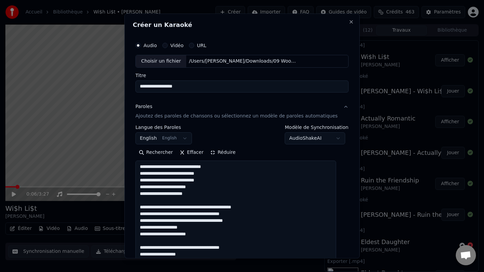
scroll to position [322, 0]
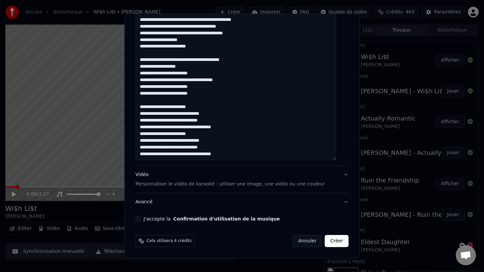
type textarea "**********"
click at [150, 174] on div "Vidéo Personnaliser le vidéo de karaoké : utiliser une image, une vidéo ou une …" at bounding box center [229, 179] width 189 height 16
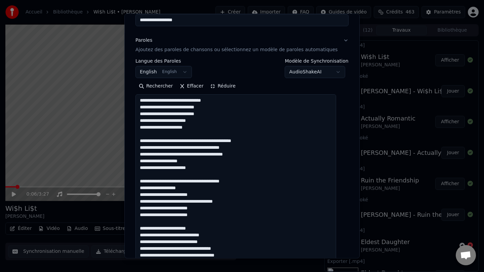
scroll to position [4, 0]
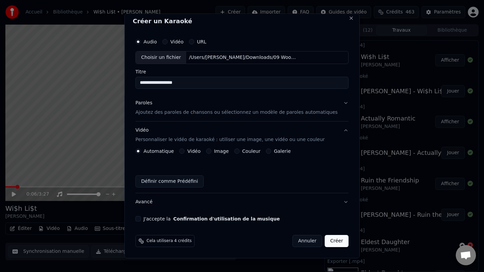
click at [251, 155] on div "Automatique Vidéo Image Couleur Galerie Définir comme Prédéfini" at bounding box center [241, 167] width 213 height 39
click at [251, 153] on label "Couleur" at bounding box center [251, 151] width 18 height 5
click at [240, 153] on button "Couleur" at bounding box center [236, 150] width 5 height 5
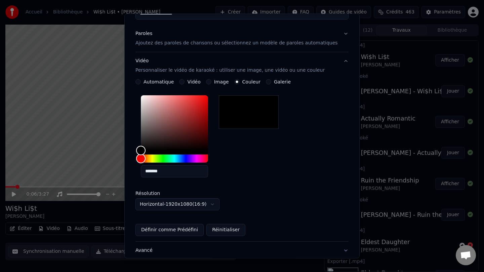
scroll to position [121, 0]
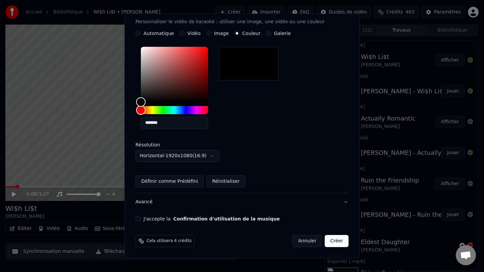
click at [141, 220] on button "J'accepte la Confirmation d'utilisation de la musique" at bounding box center [137, 218] width 5 height 5
click at [329, 240] on button "Créer" at bounding box center [337, 241] width 24 height 12
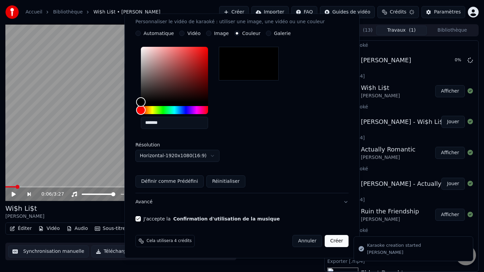
scroll to position [4, 0]
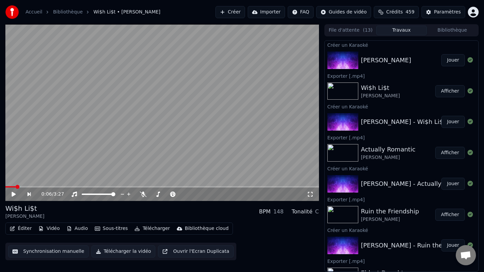
click at [452, 56] on button "Jouer" at bounding box center [453, 60] width 24 height 12
click at [14, 193] on icon at bounding box center [19, 193] width 16 height 5
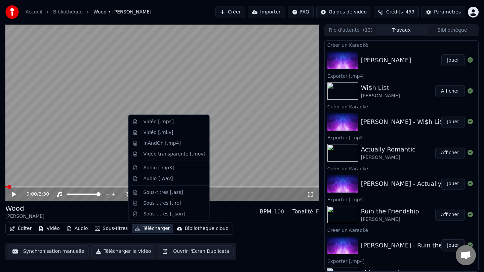
click at [163, 231] on button "Télécharger" at bounding box center [152, 227] width 41 height 9
click at [164, 125] on div "Vidéo [.mp4]" at bounding box center [158, 121] width 30 height 7
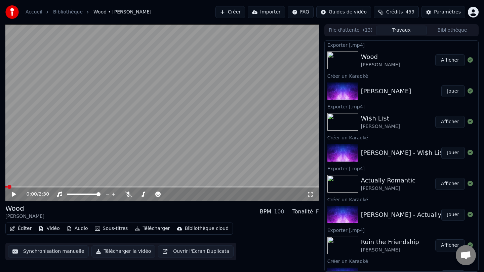
click at [449, 60] on button "Afficher" at bounding box center [450, 60] width 30 height 12
click at [240, 14] on button "Créer" at bounding box center [230, 12] width 30 height 12
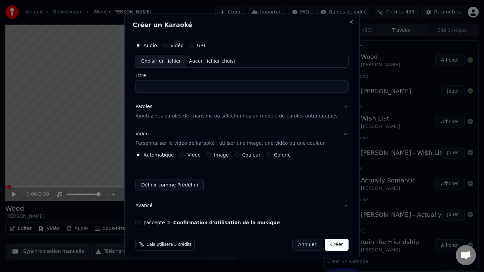
click at [174, 60] on div "Choisir un fichier" at bounding box center [161, 61] width 50 height 12
drag, startPoint x: 152, startPoint y: 87, endPoint x: 132, endPoint y: 86, distance: 19.5
click at [132, 86] on div "**********" at bounding box center [241, 135] width 235 height 244
type input "**********"
click at [147, 108] on div "Paroles" at bounding box center [143, 106] width 17 height 7
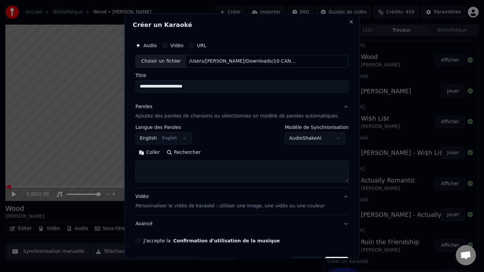
click at [200, 152] on button "Rechercher" at bounding box center [183, 152] width 41 height 11
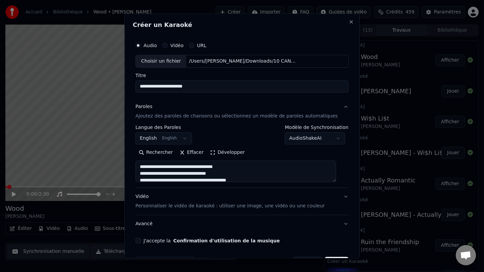
click at [217, 152] on button "Développer" at bounding box center [227, 152] width 41 height 11
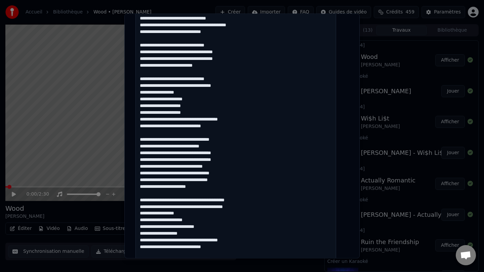
scroll to position [159, 0]
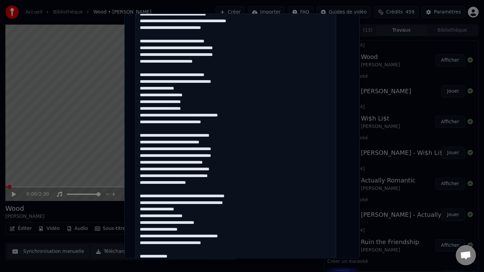
click at [259, 196] on textarea at bounding box center [235, 209] width 201 height 415
click at [265, 203] on textarea at bounding box center [235, 209] width 201 height 415
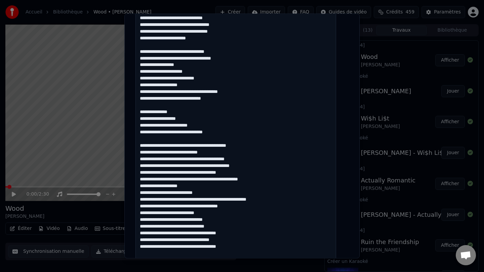
scroll to position [310, 0]
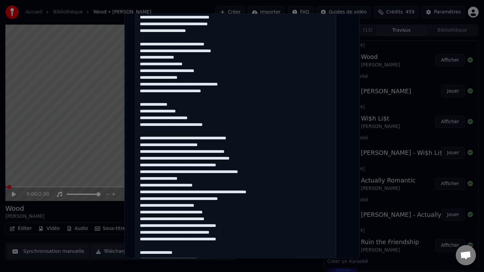
click at [224, 184] on textarea at bounding box center [235, 57] width 201 height 415
click at [283, 193] on textarea at bounding box center [235, 57] width 201 height 415
click at [227, 204] on textarea at bounding box center [235, 57] width 201 height 415
click at [232, 211] on textarea at bounding box center [235, 57] width 201 height 415
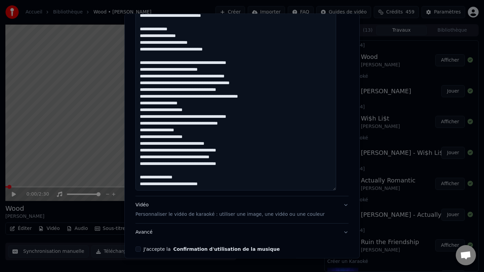
scroll to position [416, 0]
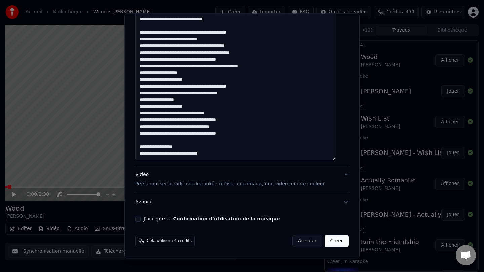
type textarea "**********"
click at [168, 175] on div "Vidéo Personnaliser le vidéo de karaoké : utiliser une image, une vidéo ou une …" at bounding box center [229, 179] width 189 height 16
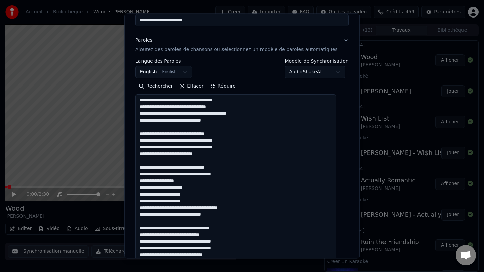
scroll to position [4, 0]
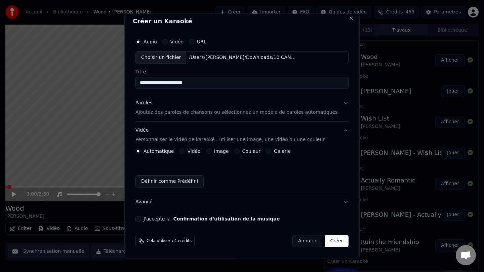
click at [246, 153] on label "Couleur" at bounding box center [251, 151] width 18 height 5
click at [240, 153] on button "Couleur" at bounding box center [236, 150] width 5 height 5
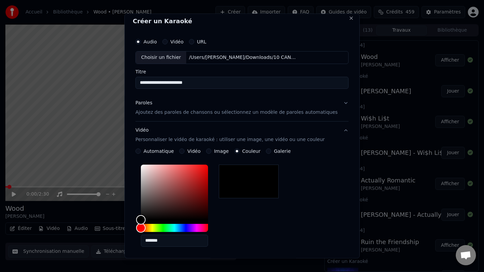
scroll to position [121, 0]
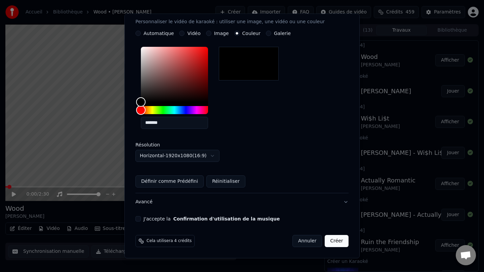
click at [141, 218] on button "J'accepte la Confirmation d'utilisation de la musique" at bounding box center [137, 218] width 5 height 5
click at [330, 241] on button "Créer" at bounding box center [337, 241] width 24 height 12
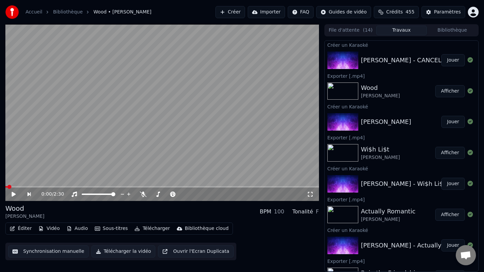
click at [418, 60] on div "[PERSON_NAME] - CANCELLED!" at bounding box center [408, 59] width 95 height 9
click at [453, 64] on button "Jouer" at bounding box center [453, 60] width 24 height 12
click at [14, 194] on icon at bounding box center [13, 194] width 3 height 4
click at [152, 229] on button "Télécharger" at bounding box center [152, 227] width 41 height 9
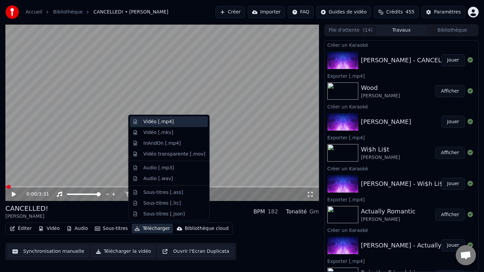
click at [173, 122] on div "Vidéo [.mp4]" at bounding box center [174, 121] width 62 height 7
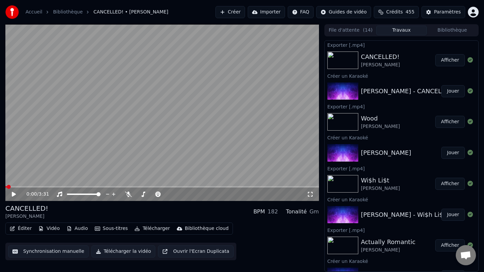
click at [446, 62] on button "Afficher" at bounding box center [450, 60] width 30 height 12
click at [238, 12] on button "Créer" at bounding box center [230, 12] width 30 height 12
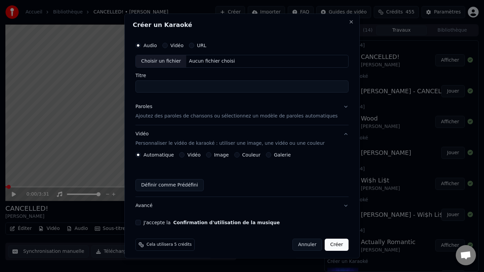
click at [171, 59] on div "Choisir un fichier" at bounding box center [161, 61] width 50 height 12
drag, startPoint x: 150, startPoint y: 86, endPoint x: 136, endPoint y: 86, distance: 14.1
click at [136, 86] on div "Créer un Karaoké Audio Vidéo URL Choisir un fichier /Users/alexbrachet/Download…" at bounding box center [241, 135] width 235 height 244
type input "**********"
click at [152, 110] on div "Paroles" at bounding box center [143, 106] width 17 height 7
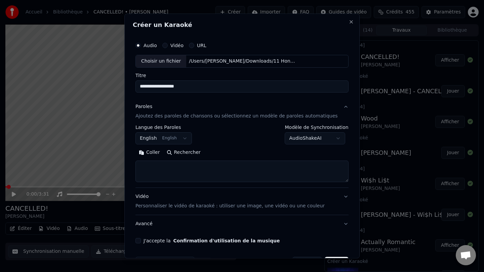
click at [184, 151] on button "Rechercher" at bounding box center [183, 152] width 41 height 11
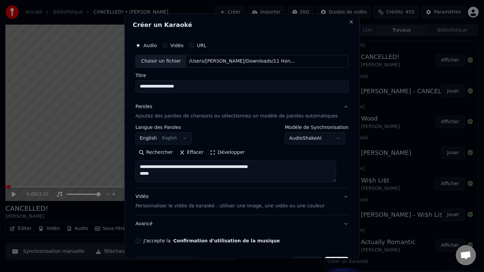
click at [218, 153] on button "Développer" at bounding box center [227, 152] width 41 height 11
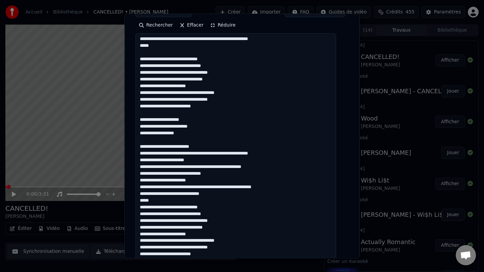
scroll to position [127, 0]
click at [299, 185] on textarea at bounding box center [235, 257] width 201 height 449
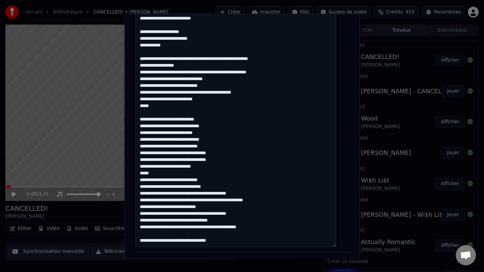
scroll to position [369, 0]
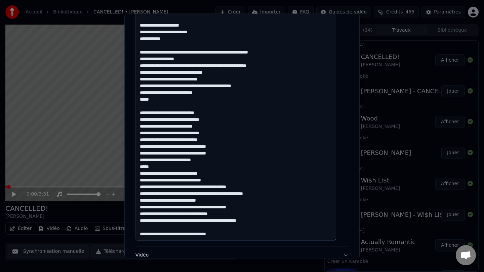
click at [260, 187] on textarea at bounding box center [235, 16] width 201 height 449
click at [294, 193] on textarea at bounding box center [235, 16] width 201 height 449
click at [255, 202] on textarea at bounding box center [235, 16] width 201 height 449
click at [229, 207] on textarea at bounding box center [235, 16] width 201 height 449
click at [279, 220] on textarea at bounding box center [235, 16] width 201 height 449
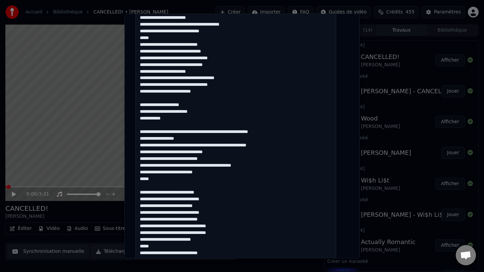
scroll to position [286, 0]
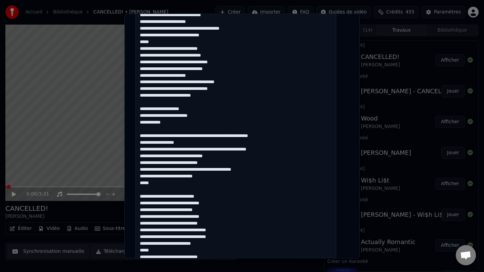
click at [270, 167] on textarea at bounding box center [235, 98] width 201 height 449
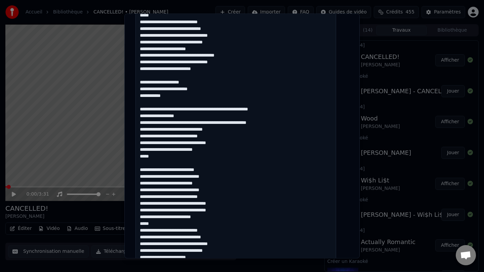
scroll to position [449, 0]
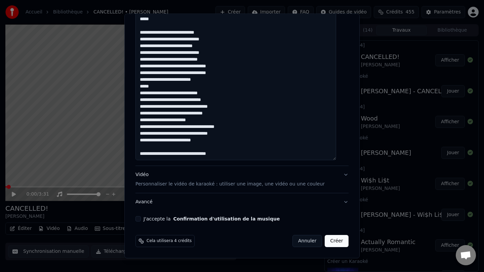
type textarea "**********"
click at [151, 175] on div "Vidéo Personnaliser le vidéo de karaoké : utiliser une image, une vidéo ou une …" at bounding box center [229, 179] width 189 height 16
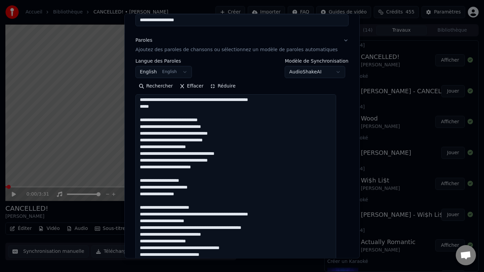
scroll to position [4, 0]
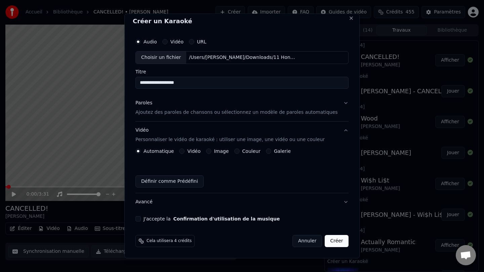
click at [249, 151] on label "Couleur" at bounding box center [251, 151] width 18 height 5
click at [240, 151] on button "Couleur" at bounding box center [236, 150] width 5 height 5
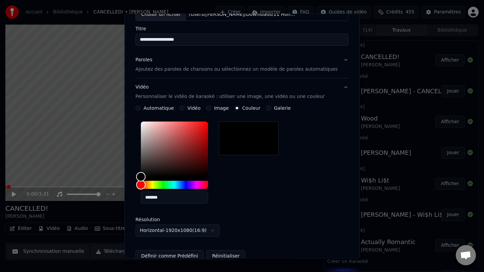
scroll to position [121, 0]
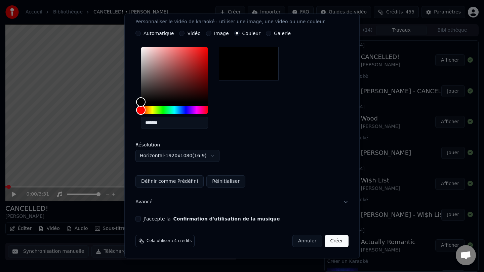
click at [141, 219] on button "J'accepte la Confirmation d'utilisation de la musique" at bounding box center [137, 218] width 5 height 5
click at [330, 240] on button "Créer" at bounding box center [337, 241] width 24 height 12
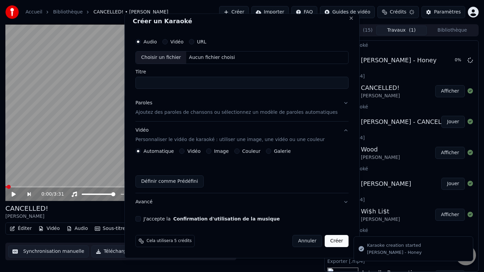
scroll to position [4, 0]
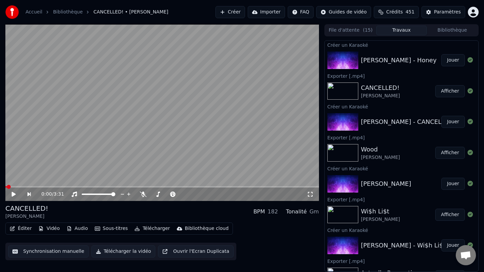
click at [447, 60] on button "Jouer" at bounding box center [453, 60] width 24 height 12
click at [12, 194] on icon at bounding box center [19, 193] width 16 height 5
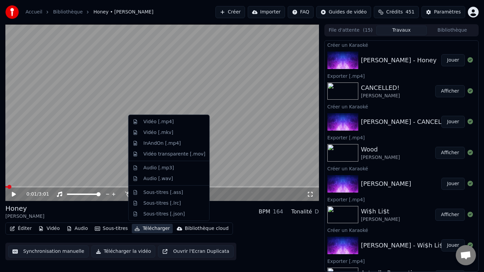
click at [146, 230] on button "Télécharger" at bounding box center [152, 227] width 41 height 9
click at [170, 123] on div "Vidéo [.mp4]" at bounding box center [158, 121] width 30 height 7
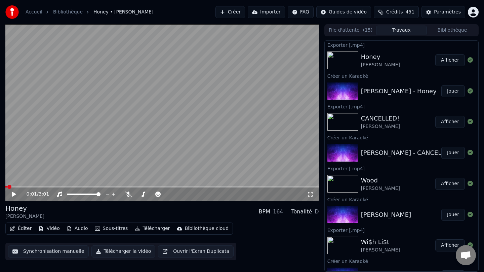
click at [452, 58] on button "Afficher" at bounding box center [450, 60] width 30 height 12
click at [239, 14] on button "Créer" at bounding box center [230, 12] width 30 height 12
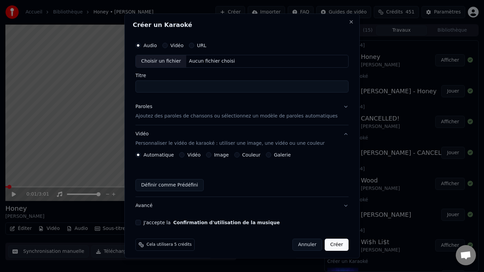
click at [169, 61] on div "Choisir un fichier" at bounding box center [161, 61] width 50 height 12
click at [170, 61] on div "Choisir un fichier" at bounding box center [161, 61] width 50 height 12
drag, startPoint x: 152, startPoint y: 87, endPoint x: 137, endPoint y: 86, distance: 14.5
click at [137, 86] on div "**********" at bounding box center [241, 135] width 235 height 244
type input "**********"
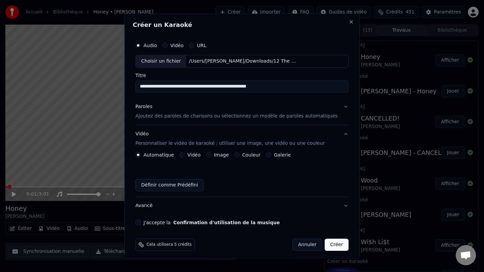
click at [153, 110] on div "Paroles Ajoutez des paroles de chansons ou sélectionnez un modèle de paroles au…" at bounding box center [236, 111] width 202 height 16
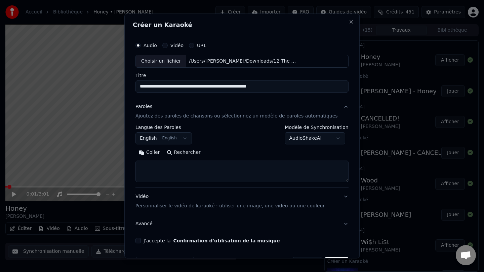
click at [186, 151] on button "Rechercher" at bounding box center [183, 152] width 41 height 11
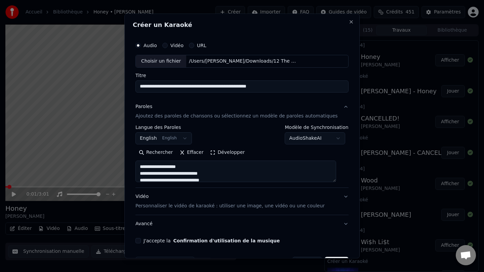
click at [216, 154] on button "Développer" at bounding box center [227, 152] width 41 height 11
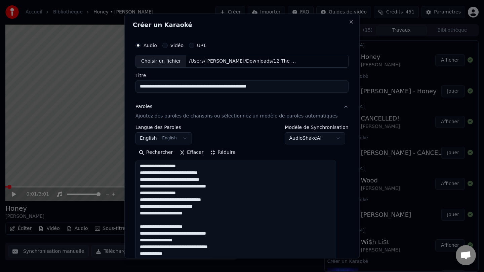
scroll to position [18, 0]
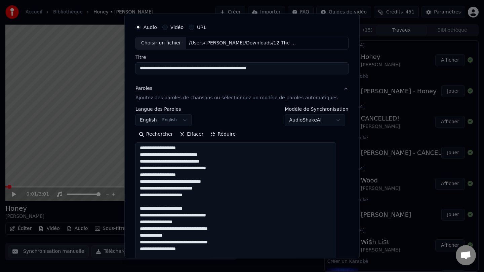
click at [295, 70] on input "**********" at bounding box center [241, 68] width 213 height 12
paste textarea "**********"
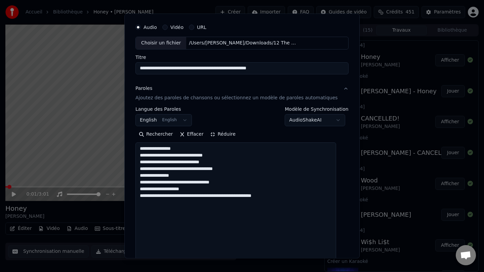
scroll to position [0, 0]
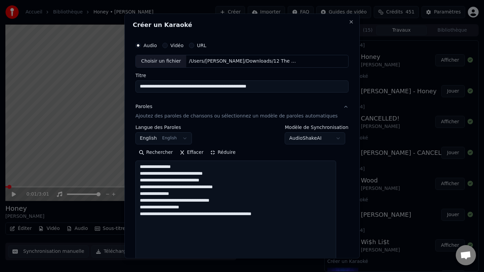
paste textarea "**********"
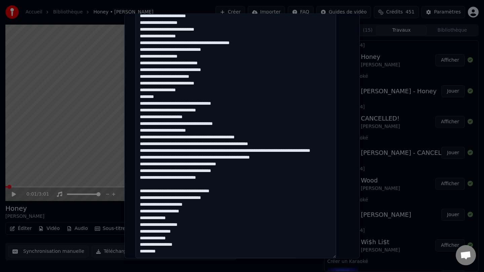
scroll to position [122, 0]
drag, startPoint x: 244, startPoint y: 193, endPoint x: 146, endPoint y: 190, distance: 97.5
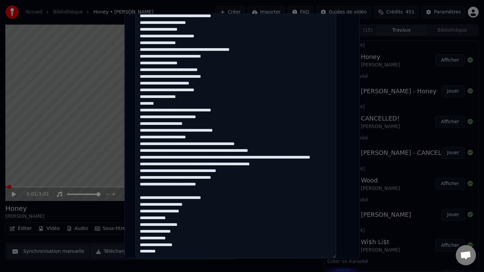
scroll to position [445, 0]
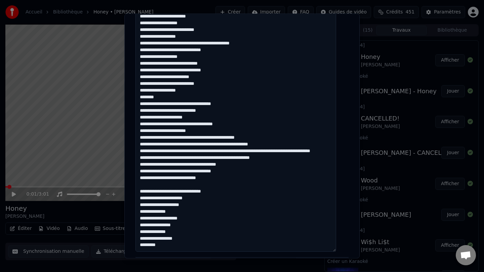
drag, startPoint x: 248, startPoint y: 166, endPoint x: 171, endPoint y: 164, distance: 77.3
drag, startPoint x: 296, startPoint y: 159, endPoint x: 215, endPoint y: 156, distance: 81.7
drag, startPoint x: 183, startPoint y: 152, endPoint x: 217, endPoint y: 145, distance: 34.4
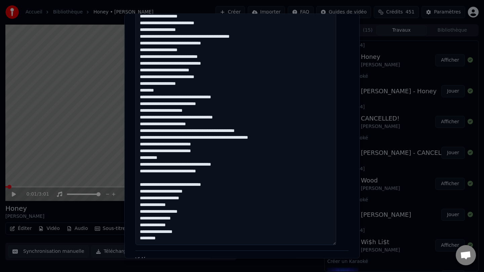
drag, startPoint x: 267, startPoint y: 130, endPoint x: 226, endPoint y: 130, distance: 41.0
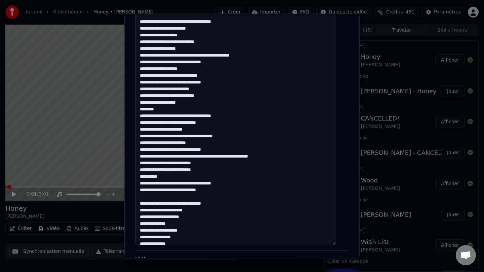
scroll to position [87, 0]
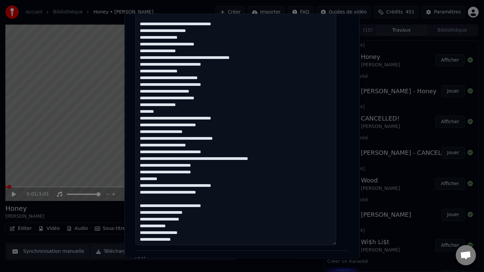
drag, startPoint x: 243, startPoint y: 120, endPoint x: 143, endPoint y: 118, distance: 99.5
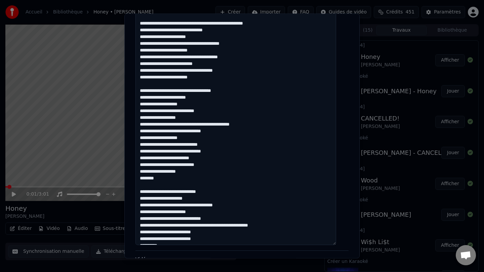
scroll to position [20, 0]
drag, startPoint x: 241, startPoint y: 90, endPoint x: 134, endPoint y: 93, distance: 106.6
click at [134, 93] on div "**********" at bounding box center [241, 135] width 235 height 244
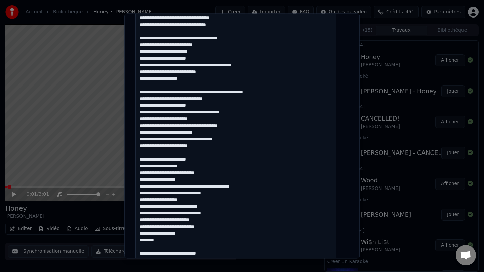
scroll to position [400, 0]
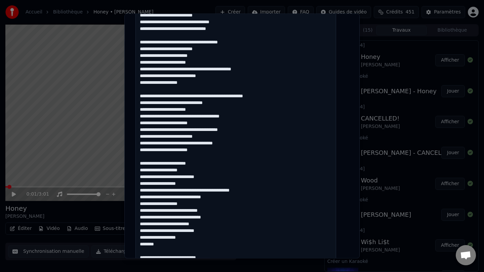
drag, startPoint x: 285, startPoint y: 97, endPoint x: 138, endPoint y: 95, distance: 146.9
click at [138, 95] on div "**********" at bounding box center [241, 135] width 235 height 244
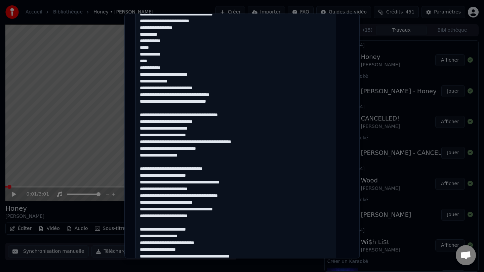
scroll to position [325, 0]
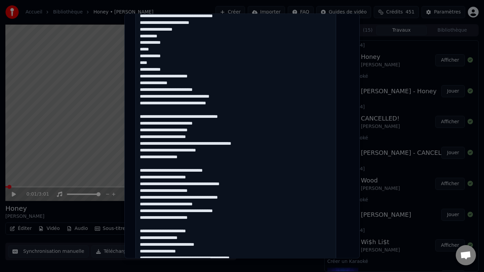
drag, startPoint x: 253, startPoint y: 118, endPoint x: 145, endPoint y: 118, distance: 107.9
click at [145, 118] on textarea at bounding box center [235, 103] width 201 height 536
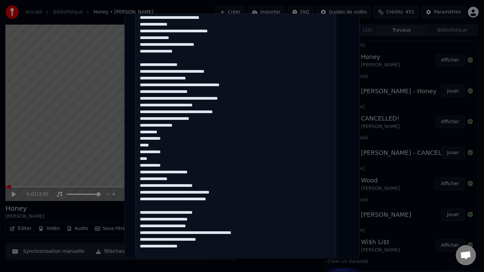
scroll to position [211, 0]
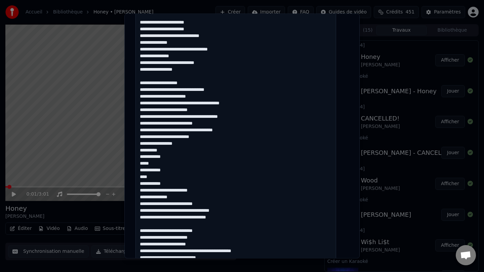
drag, startPoint x: 146, startPoint y: 143, endPoint x: 191, endPoint y: 182, distance: 59.1
click at [191, 182] on textarea at bounding box center [235, 217] width 201 height 536
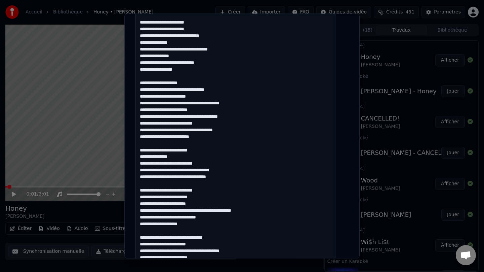
drag, startPoint x: 212, startPoint y: 152, endPoint x: 143, endPoint y: 149, distance: 68.9
click at [143, 149] on textarea at bounding box center [235, 217] width 201 height 536
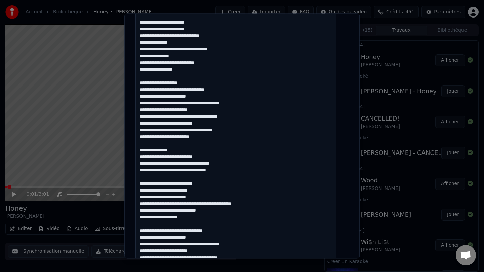
drag, startPoint x: 204, startPoint y: 81, endPoint x: 138, endPoint y: 84, distance: 65.6
click at [138, 84] on div "**********" at bounding box center [241, 135] width 235 height 244
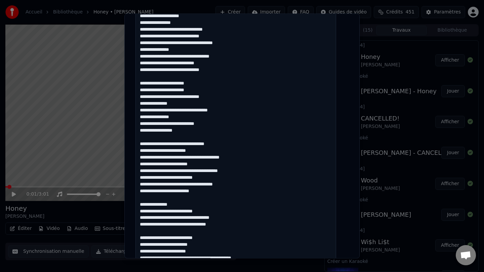
scroll to position [150, 0]
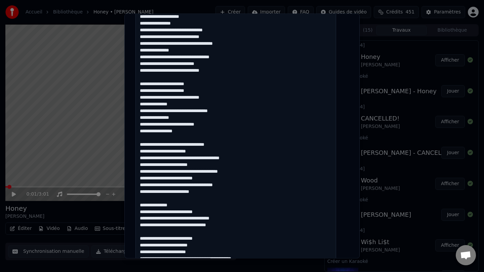
drag, startPoint x: 206, startPoint y: 85, endPoint x: 145, endPoint y: 85, distance: 61.2
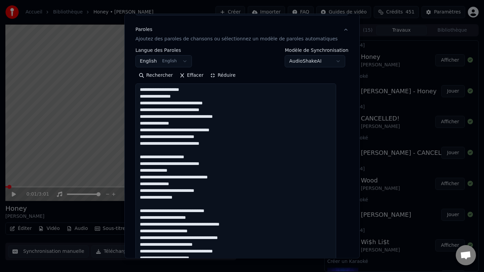
scroll to position [76, 0]
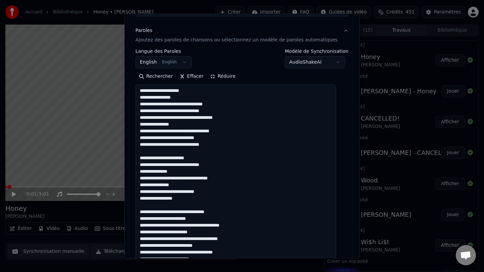
drag, startPoint x: 198, startPoint y: 90, endPoint x: 131, endPoint y: 90, distance: 67.2
click at [131, 90] on div "**********" at bounding box center [241, 135] width 235 height 244
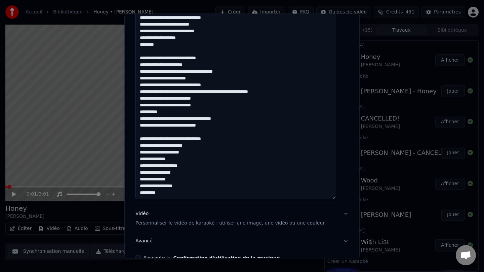
scroll to position [536, 0]
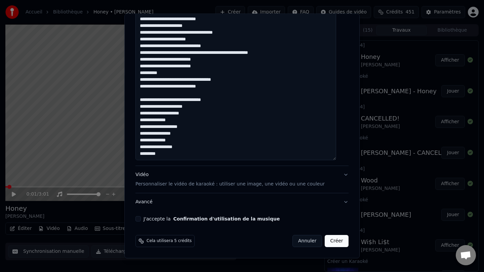
type textarea "**********"
click at [148, 177] on div "Vidéo Personnaliser le vidéo de karaoké : utiliser une image, une vidéo ou une …" at bounding box center [229, 179] width 189 height 16
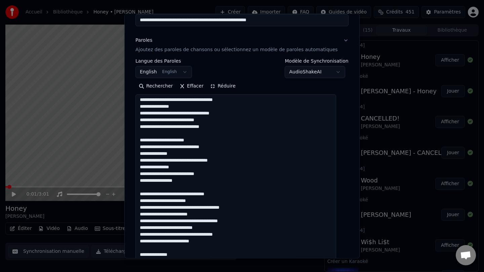
scroll to position [4, 0]
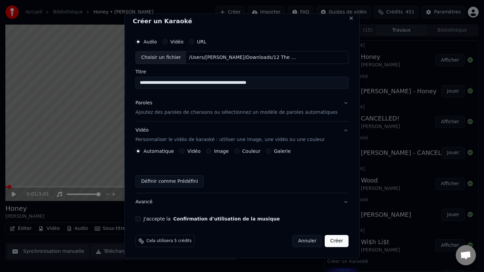
click at [244, 153] on div "Couleur" at bounding box center [247, 150] width 26 height 5
click at [240, 152] on button "Couleur" at bounding box center [236, 150] width 5 height 5
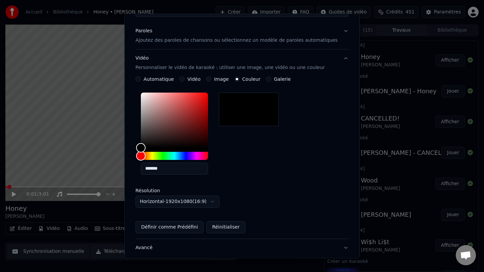
scroll to position [121, 0]
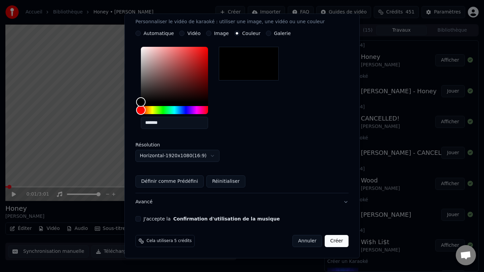
click at [141, 218] on button "J'accepte la Confirmation d'utilisation de la musique" at bounding box center [137, 218] width 5 height 5
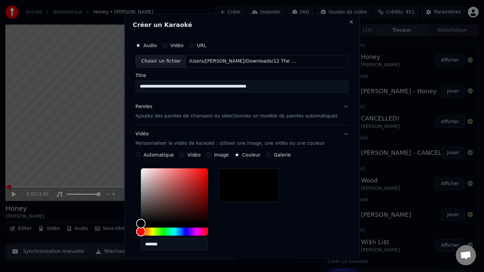
drag, startPoint x: 224, startPoint y: 86, endPoint x: 311, endPoint y: 86, distance: 86.4
click at [311, 86] on input "**********" at bounding box center [241, 86] width 213 height 12
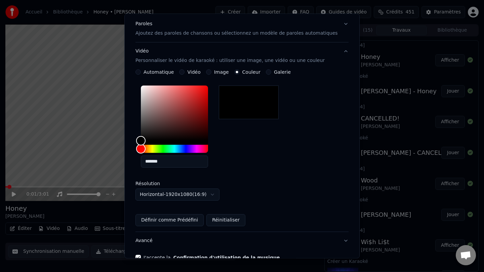
scroll to position [121, 0]
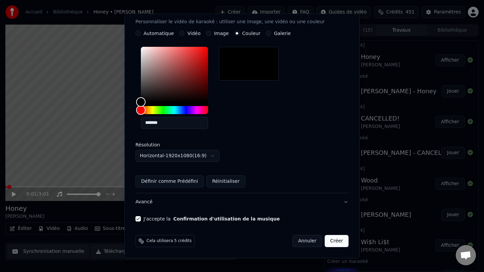
type input "**********"
click at [329, 241] on button "Créer" at bounding box center [337, 241] width 24 height 12
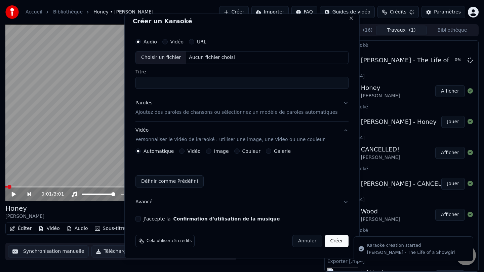
scroll to position [4, 0]
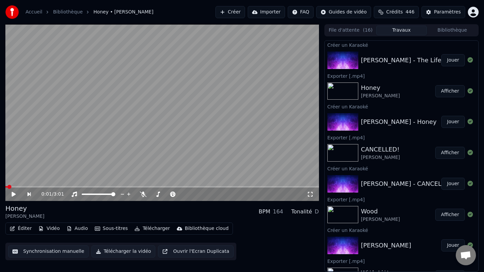
click at [455, 60] on button "Jouer" at bounding box center [453, 60] width 24 height 12
click at [169, 195] on span at bounding box center [153, 193] width 34 height 1
click at [14, 193] on icon at bounding box center [13, 194] width 3 height 4
click at [149, 229] on button "Télécharger" at bounding box center [152, 227] width 41 height 9
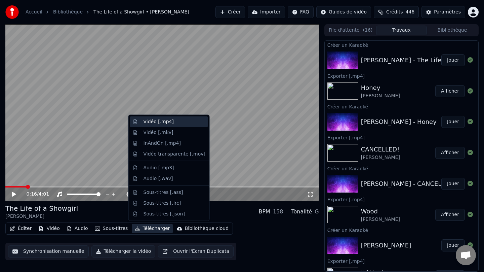
click at [184, 123] on div "Vidéo [.mp4]" at bounding box center [174, 121] width 62 height 7
